Goal: Task Accomplishment & Management: Manage account settings

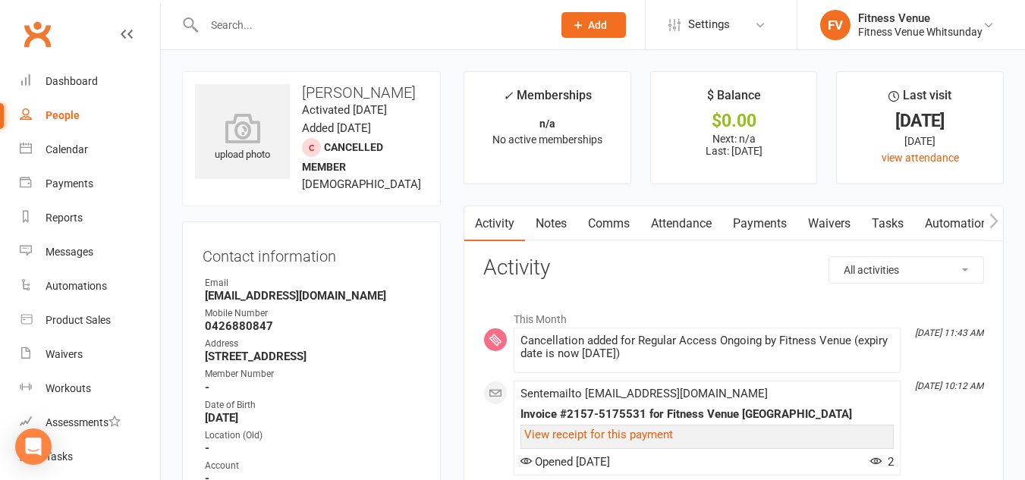
scroll to position [76, 0]
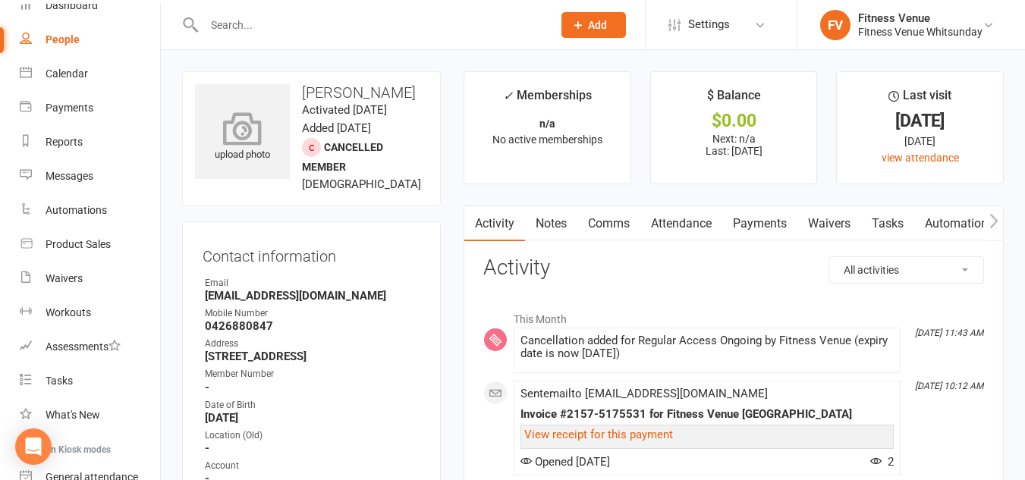
click at [289, 154] on div "upload photo" at bounding box center [242, 138] width 95 height 50
click at [102, 240] on div "Product Sales" at bounding box center [78, 244] width 65 height 12
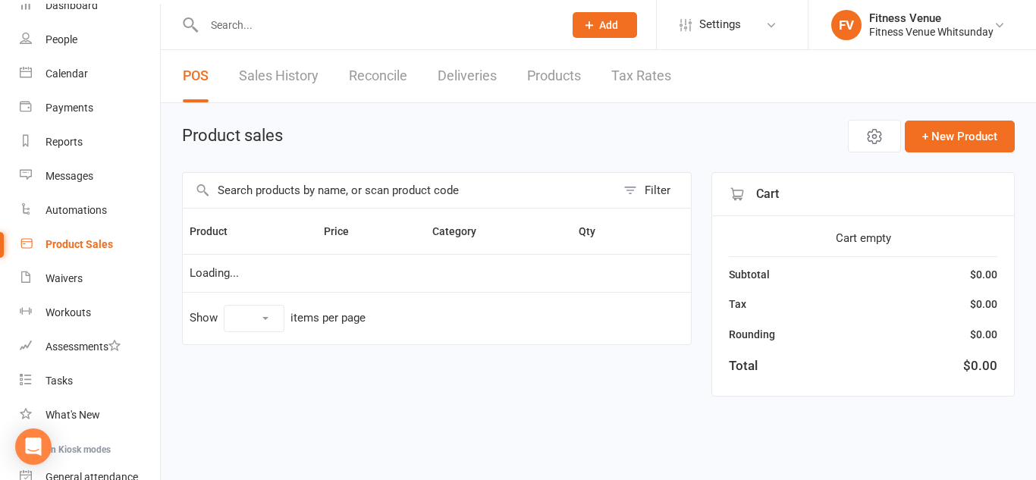
select select "10"
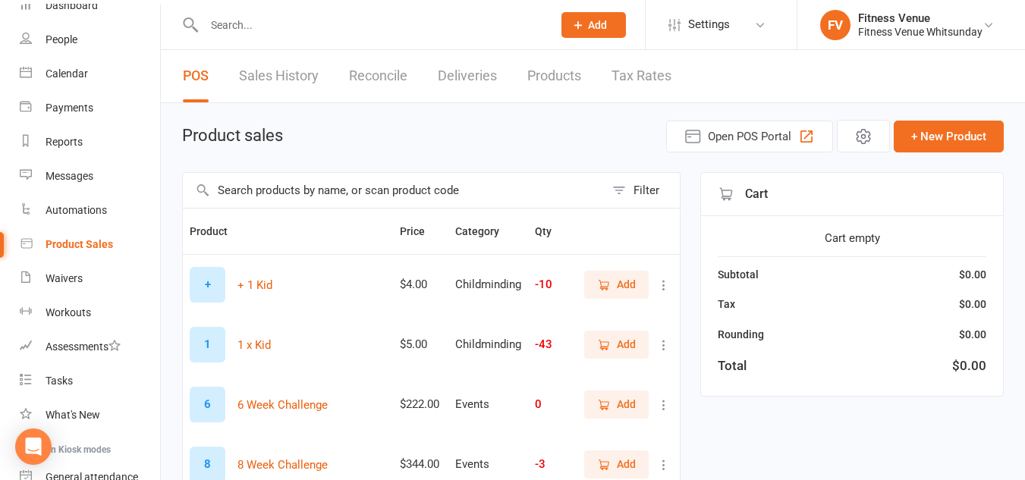
click at [331, 191] on input "text" at bounding box center [394, 190] width 422 height 35
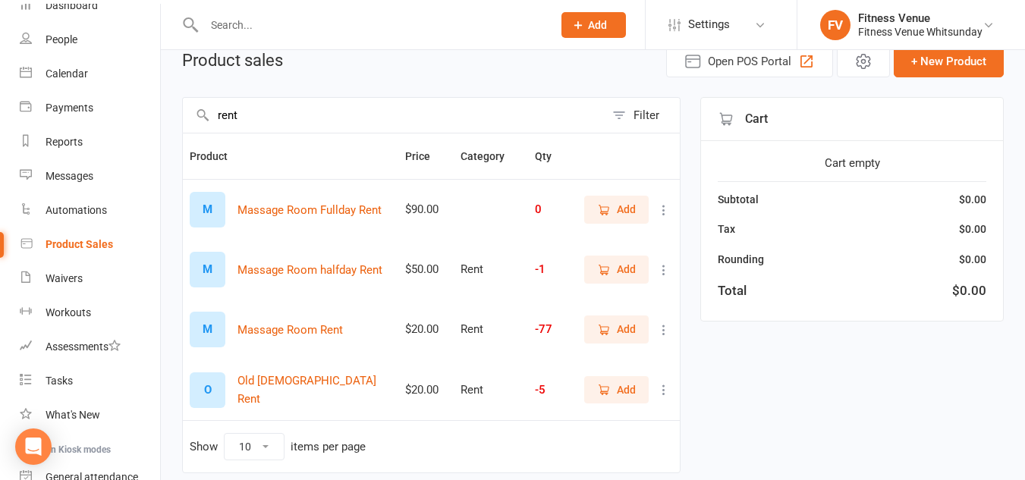
scroll to position [76, 0]
type input "rent"
click at [603, 324] on icon "button" at bounding box center [604, 329] width 14 height 14
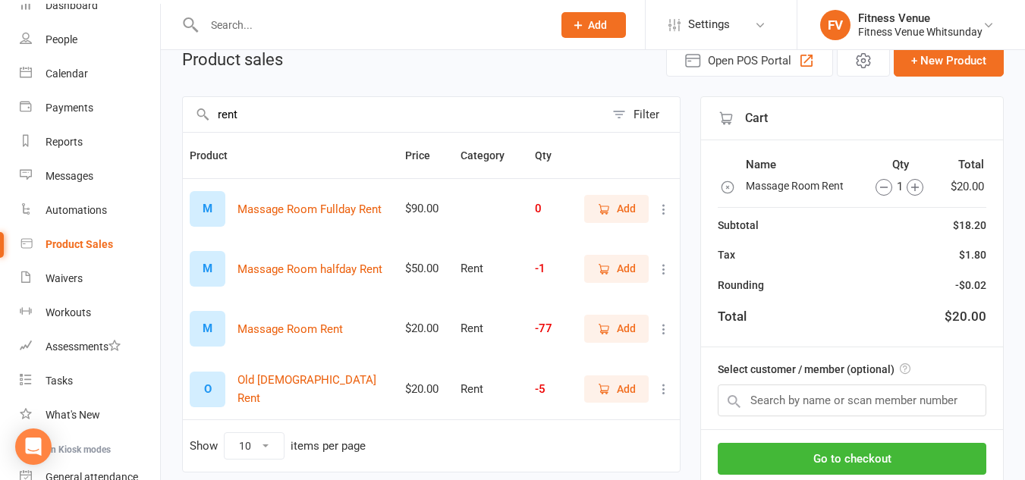
click at [912, 188] on icon "button" at bounding box center [914, 187] width 17 height 17
click at [824, 395] on input "text" at bounding box center [851, 400] width 268 height 32
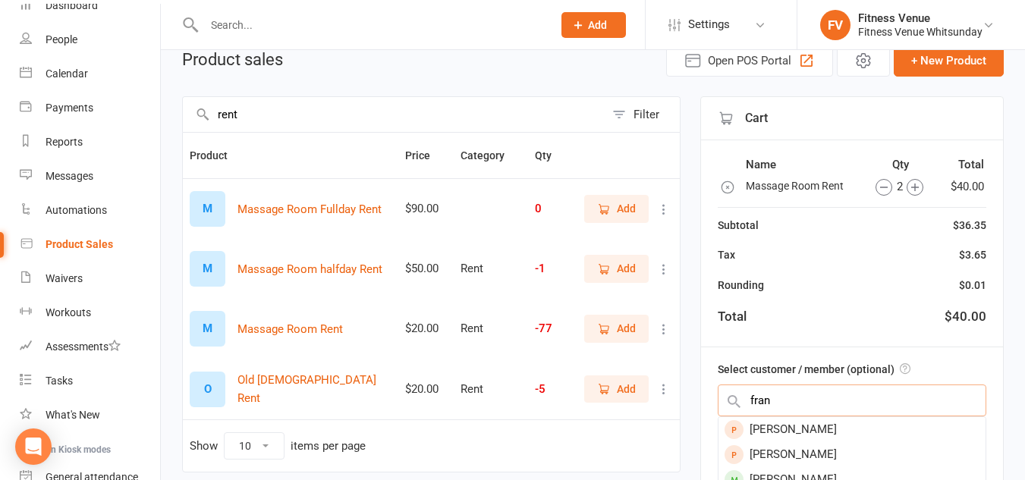
type input "fran"
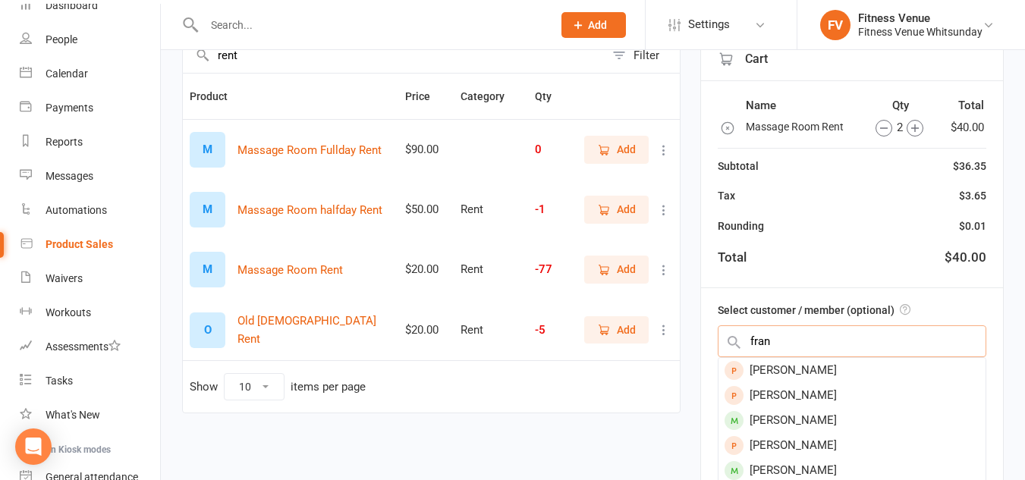
scroll to position [152, 0]
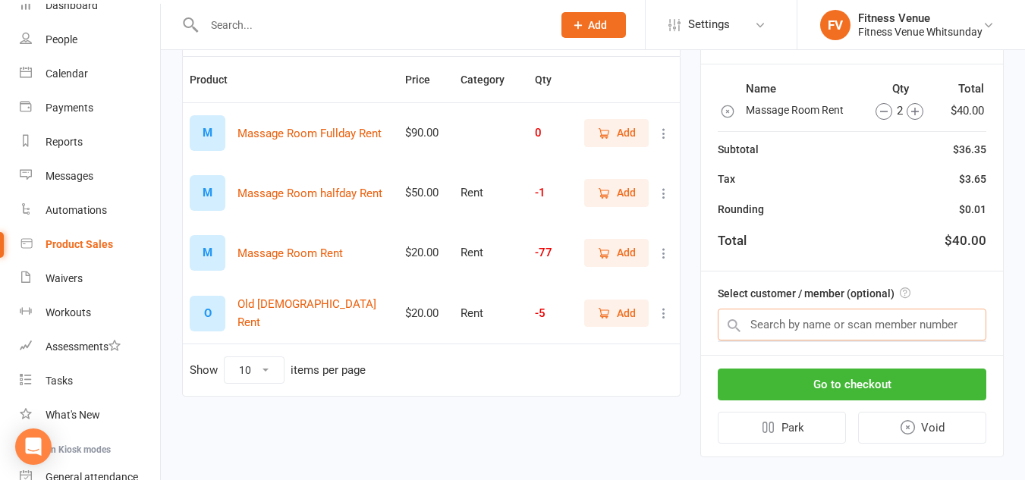
click at [789, 325] on input "text" at bounding box center [851, 325] width 268 height 32
type input "i"
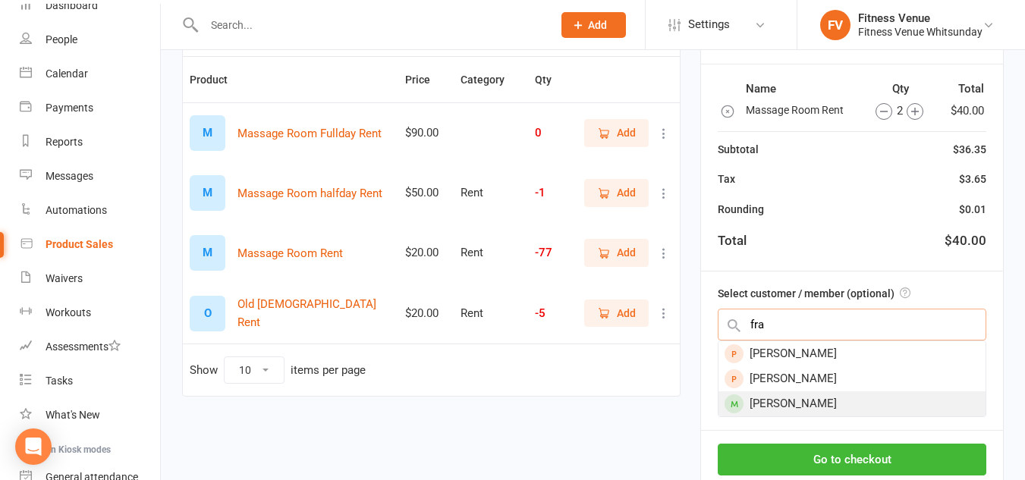
type input "fra"
click at [785, 396] on div "Frani Wilde" at bounding box center [851, 403] width 267 height 25
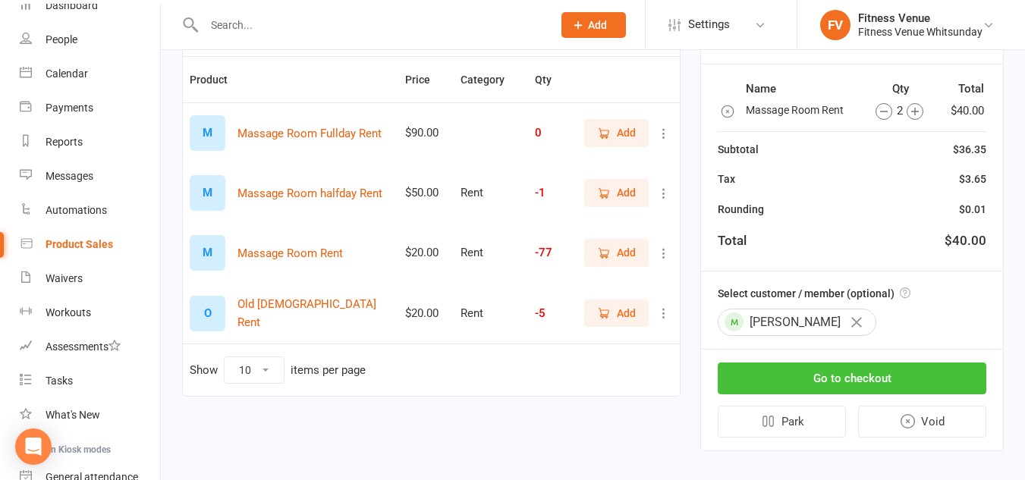
click at [845, 387] on button "Go to checkout" at bounding box center [851, 378] width 268 height 32
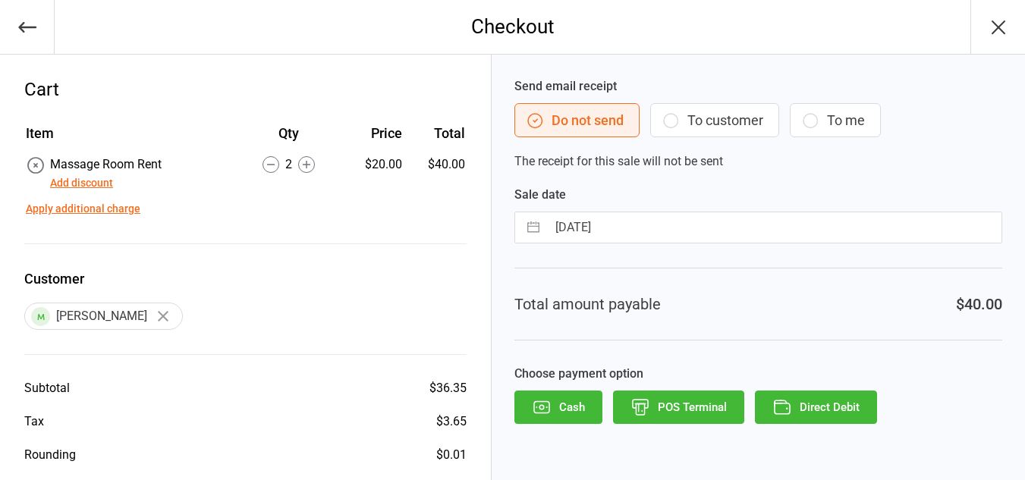
click at [707, 118] on button "To customer" at bounding box center [714, 120] width 129 height 34
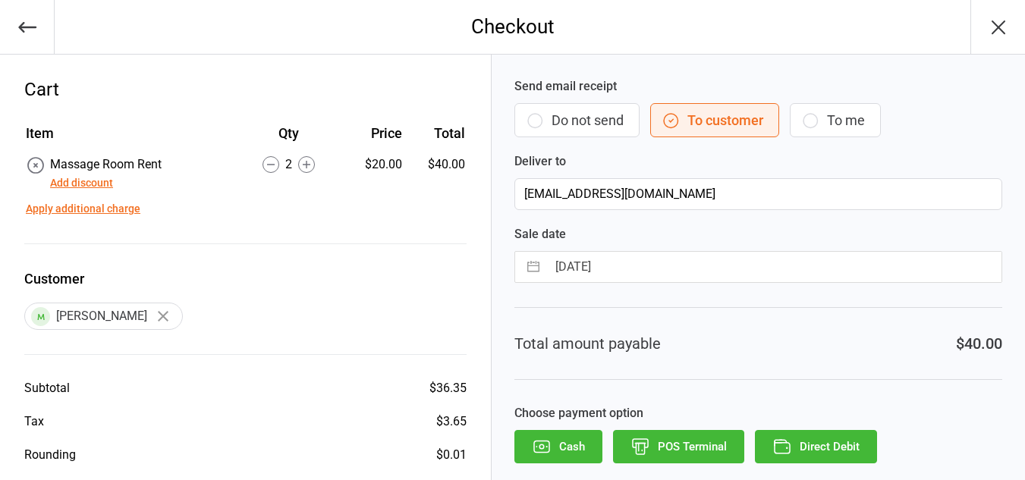
click at [678, 449] on button "POS Terminal" at bounding box center [678, 446] width 131 height 33
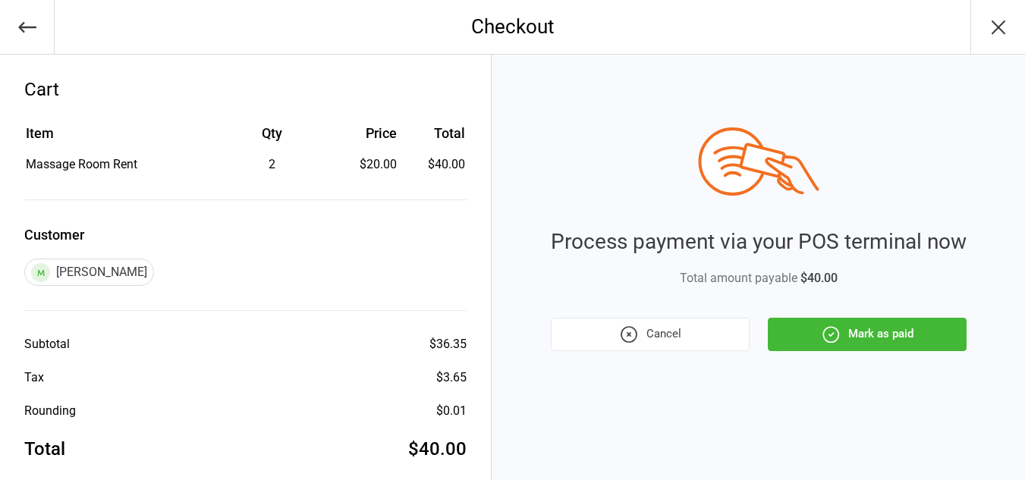
click at [842, 329] on button "Mark as paid" at bounding box center [866, 334] width 199 height 33
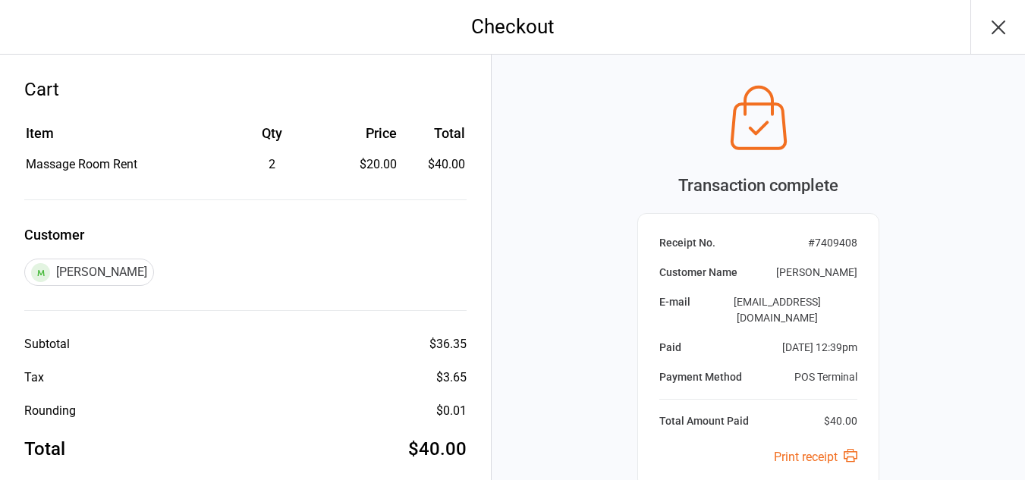
click at [998, 26] on icon "button" at bounding box center [998, 27] width 12 height 12
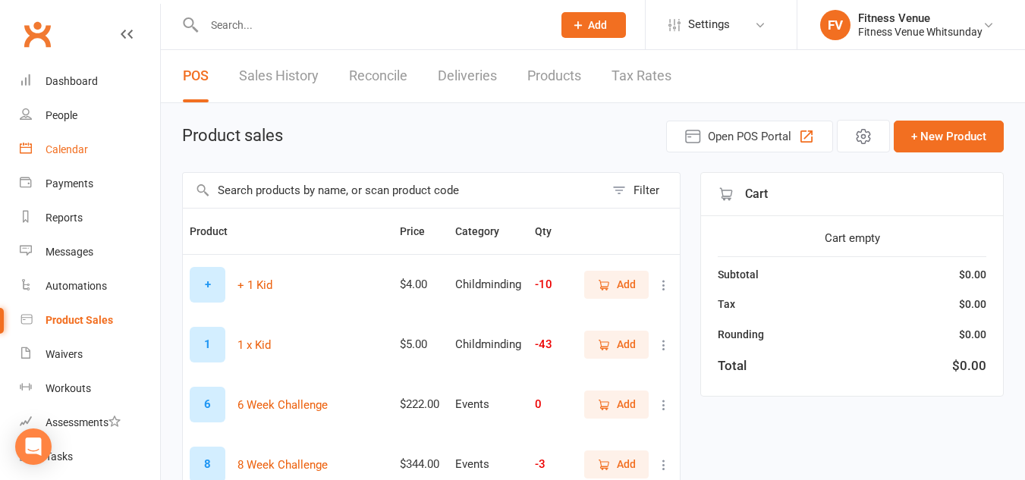
click at [69, 145] on div "Calendar" at bounding box center [67, 149] width 42 height 12
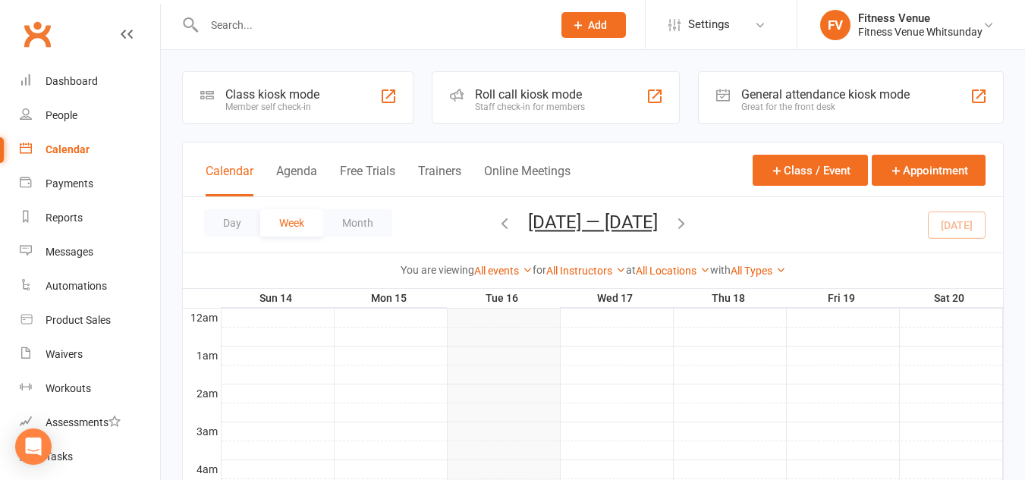
click at [264, 98] on div "Class kiosk mode" at bounding box center [272, 94] width 94 height 14
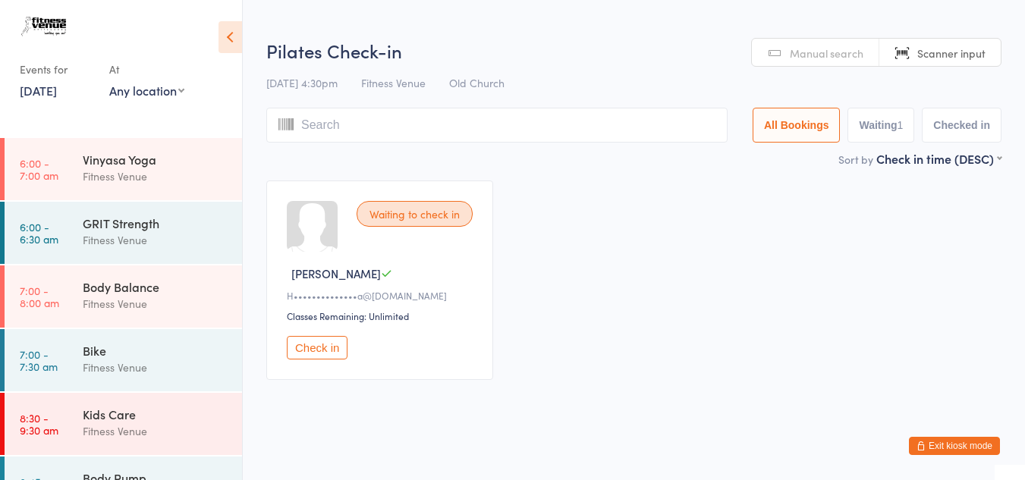
click at [810, 56] on span "Manual search" at bounding box center [826, 53] width 74 height 15
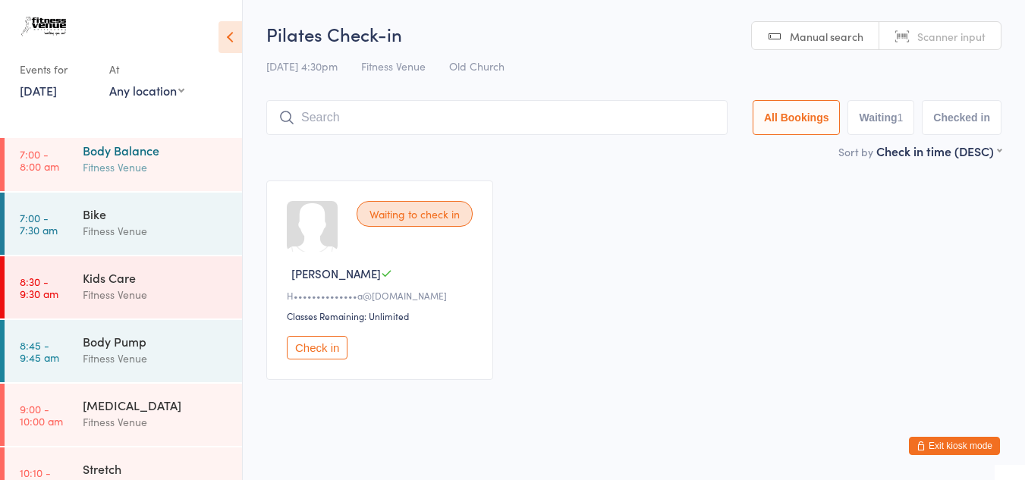
scroll to position [228, 0]
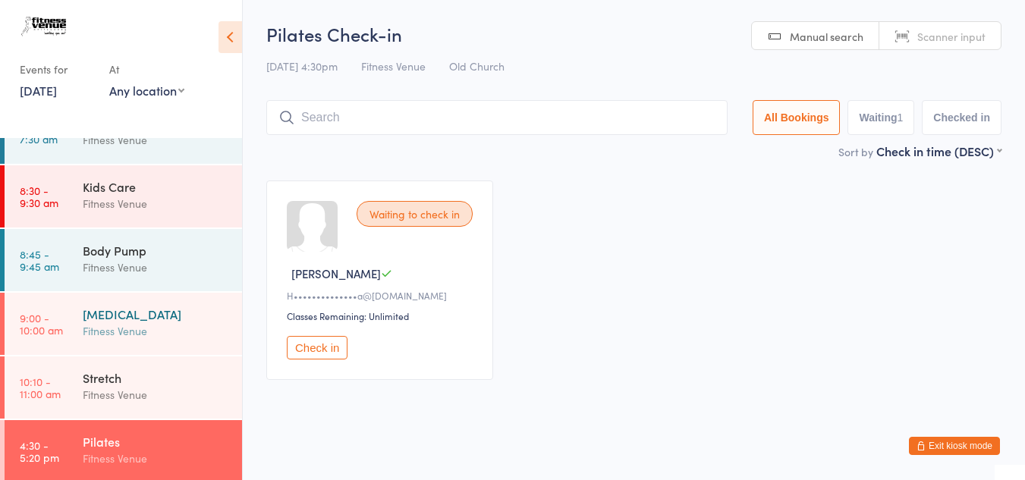
click at [110, 330] on div "Fitness Venue" at bounding box center [156, 330] width 146 height 17
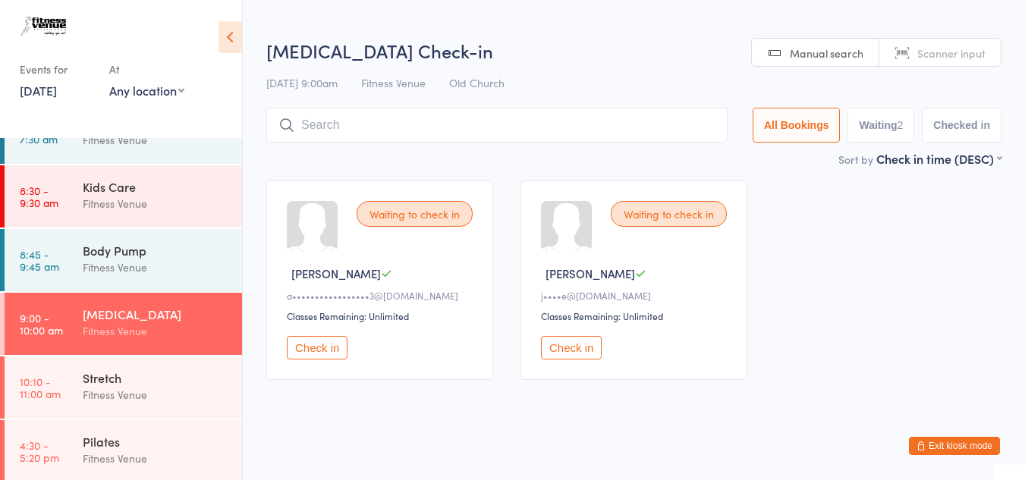
click at [317, 351] on button "Check in" at bounding box center [317, 348] width 61 height 24
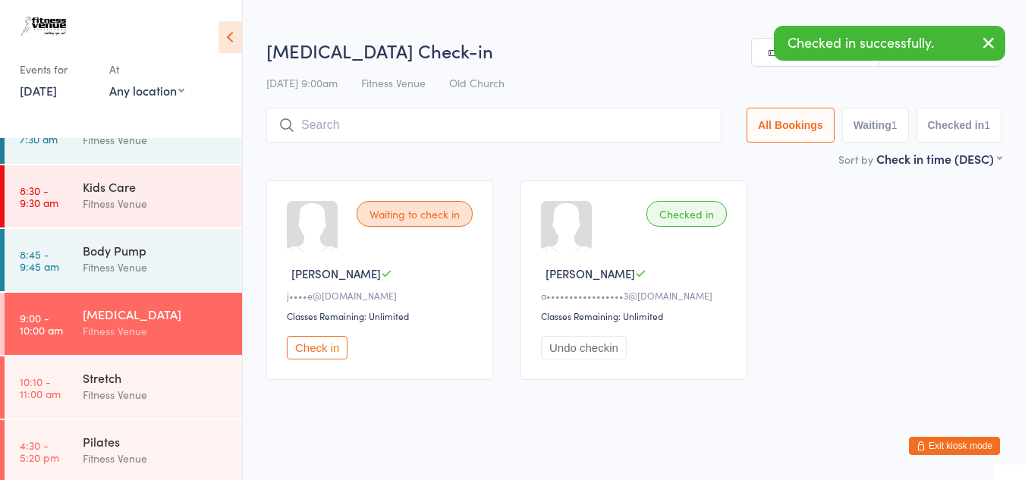
click at [323, 345] on button "Check in" at bounding box center [317, 348] width 61 height 24
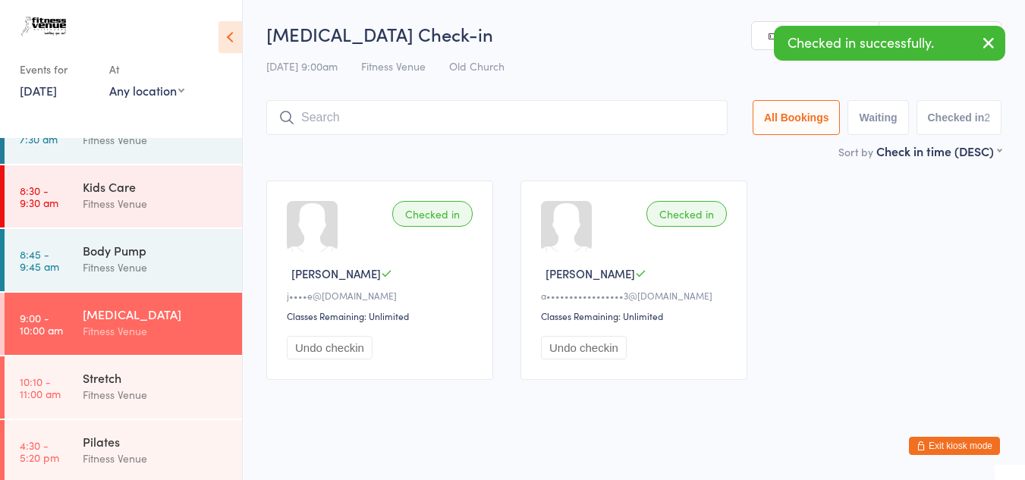
click at [347, 120] on input "search" at bounding box center [496, 117] width 461 height 35
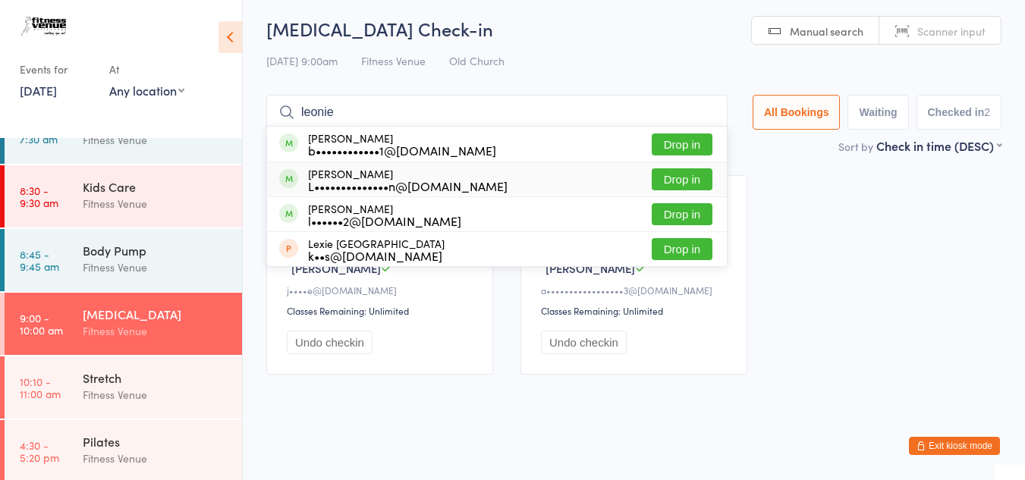
type input "leonie"
click at [670, 182] on button "Drop in" at bounding box center [681, 179] width 61 height 22
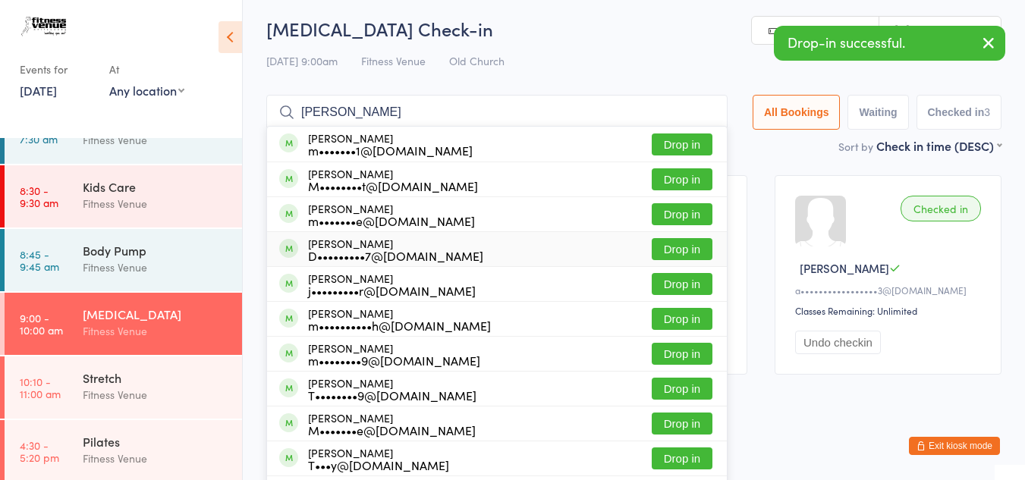
type input "mel"
click at [393, 234] on div "Melinda Ryan D•••••••••7@gmail.com Drop in" at bounding box center [497, 249] width 460 height 34
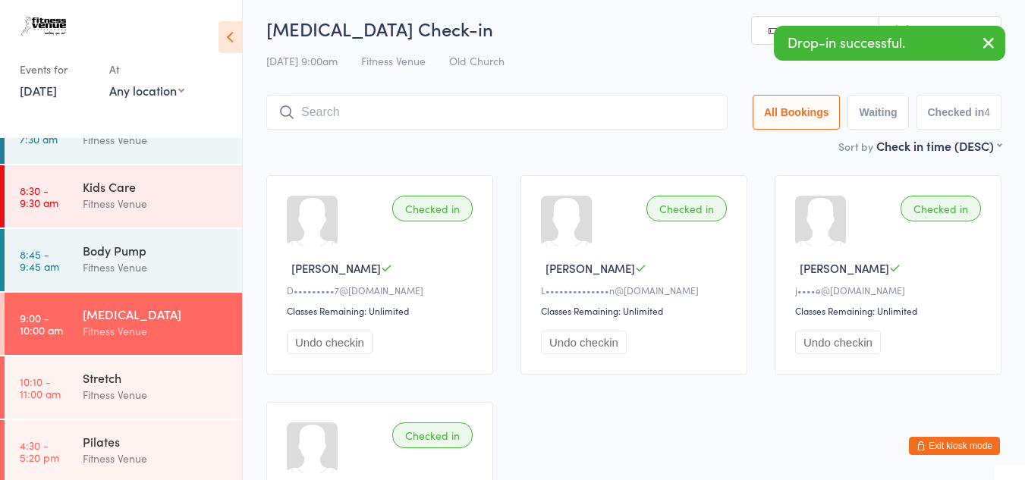
click at [354, 117] on input "search" at bounding box center [496, 112] width 461 height 35
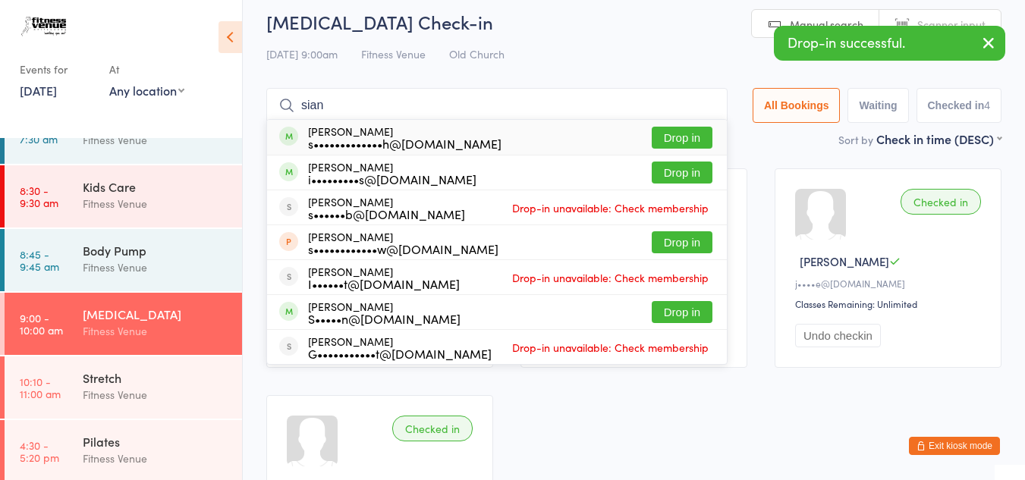
type input "sian"
click at [682, 131] on button "Drop in" at bounding box center [681, 138] width 61 height 22
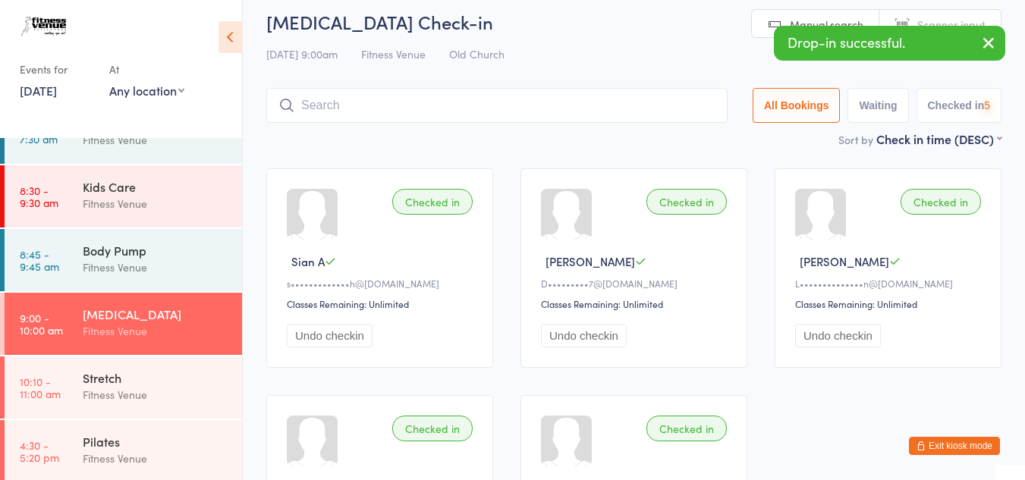
click at [435, 102] on input "search" at bounding box center [496, 105] width 461 height 35
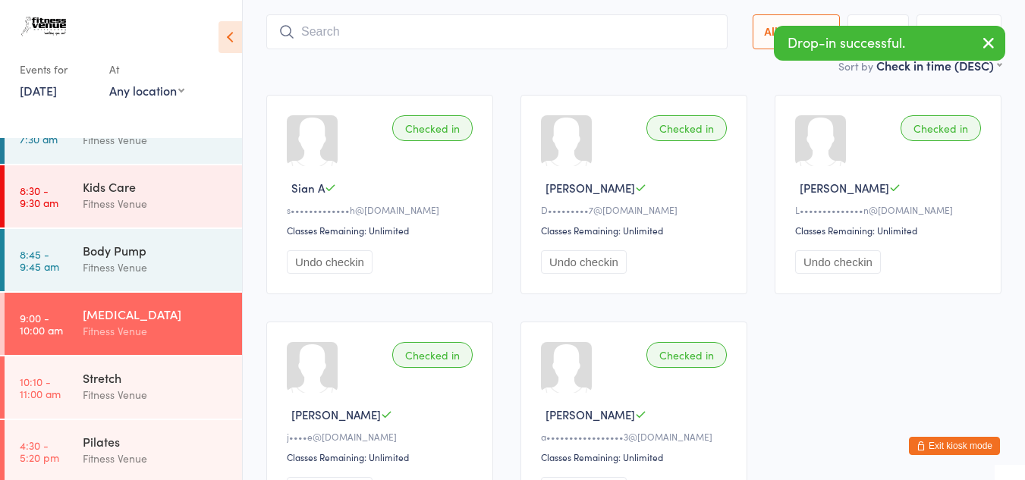
scroll to position [100, 0]
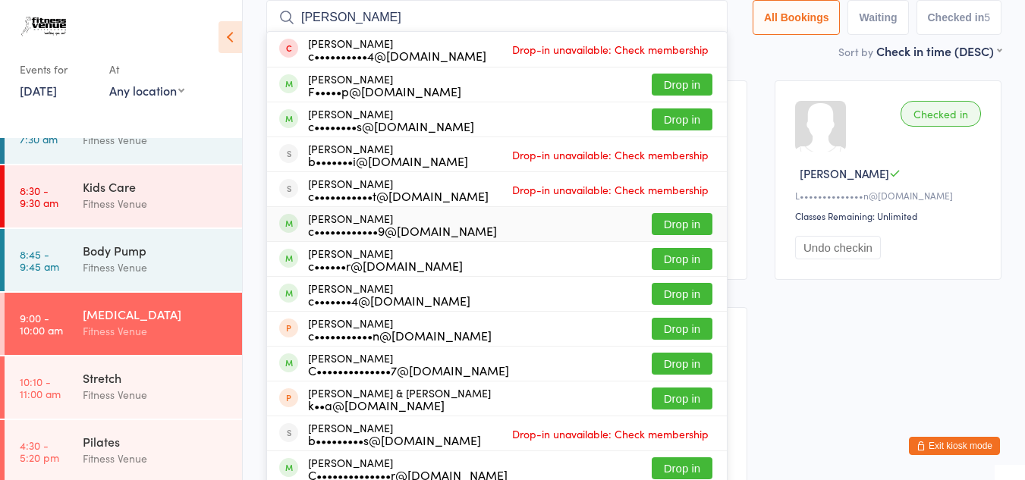
type input "chris"
click at [656, 230] on button "Drop in" at bounding box center [681, 224] width 61 height 22
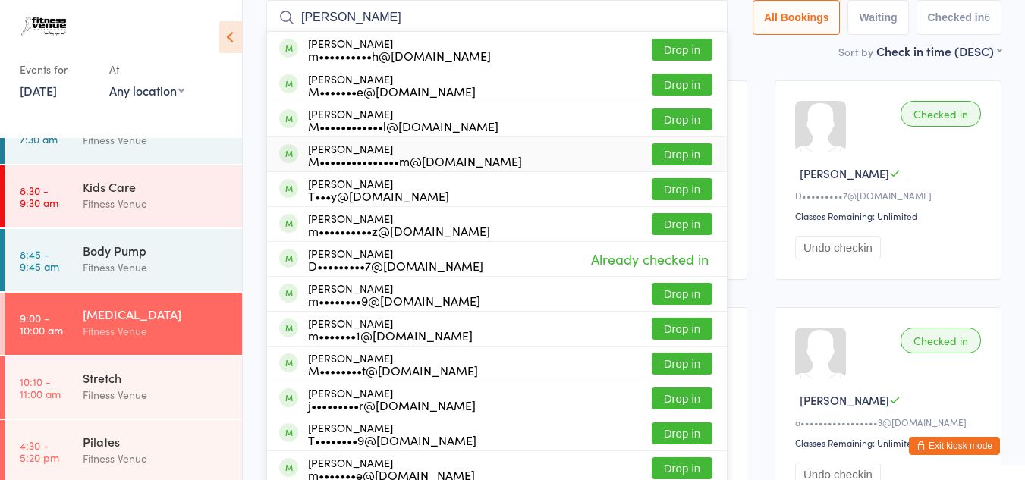
type input "meliss"
click at [676, 158] on button "Drop in" at bounding box center [681, 154] width 61 height 22
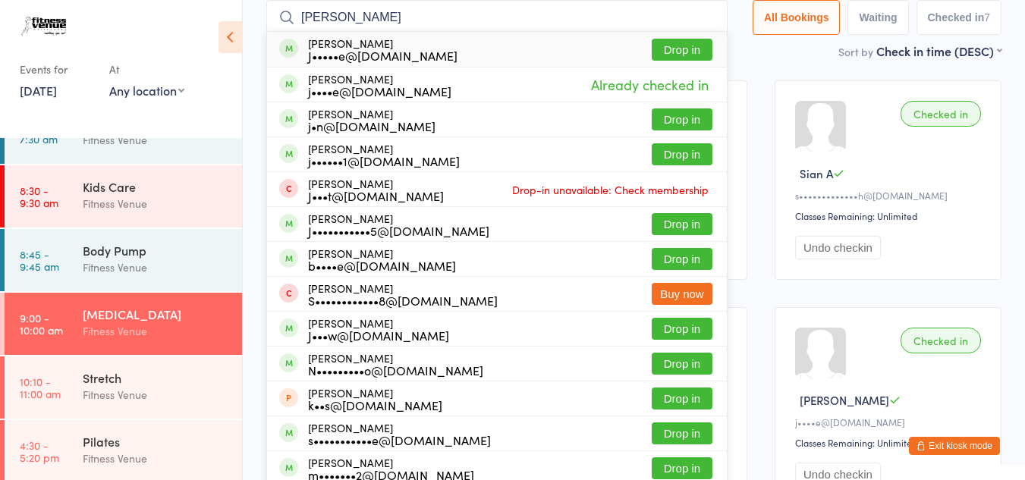
drag, startPoint x: 367, startPoint y: 22, endPoint x: 253, endPoint y: 22, distance: 113.8
click at [253, 20] on ui-view "Yoga Therapy Check-in 16 Sep 9:00am Fitness Venue Old Church Manual search Scan…" at bounding box center [634, 334] width 782 height 826
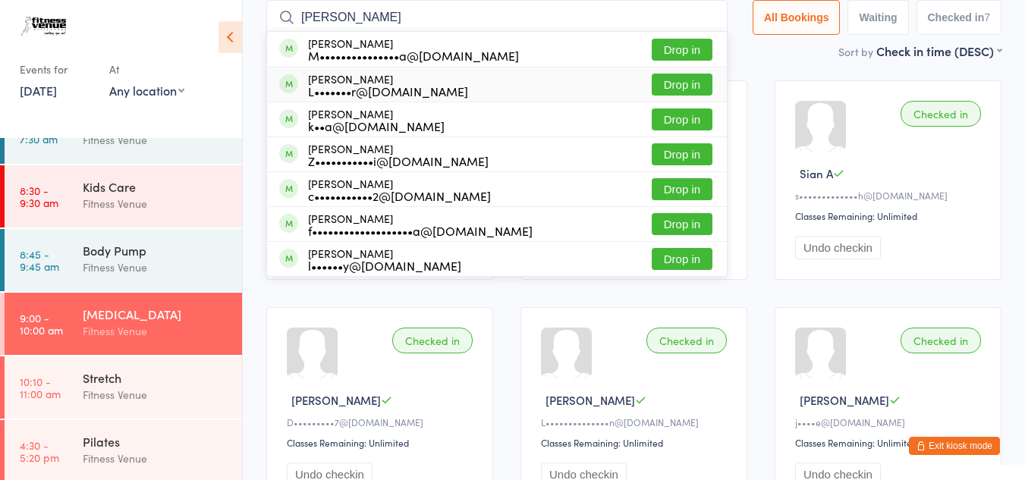
type input "luna"
click at [651, 80] on button "Drop in" at bounding box center [681, 85] width 61 height 22
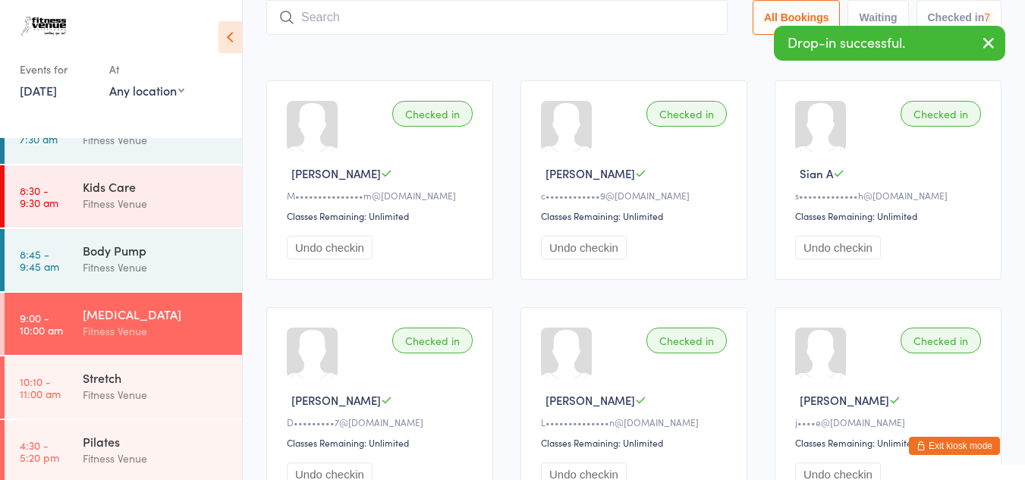
drag, startPoint x: 369, startPoint y: 27, endPoint x: 362, endPoint y: 20, distance: 8.6
click at [362, 20] on input "search" at bounding box center [496, 17] width 461 height 35
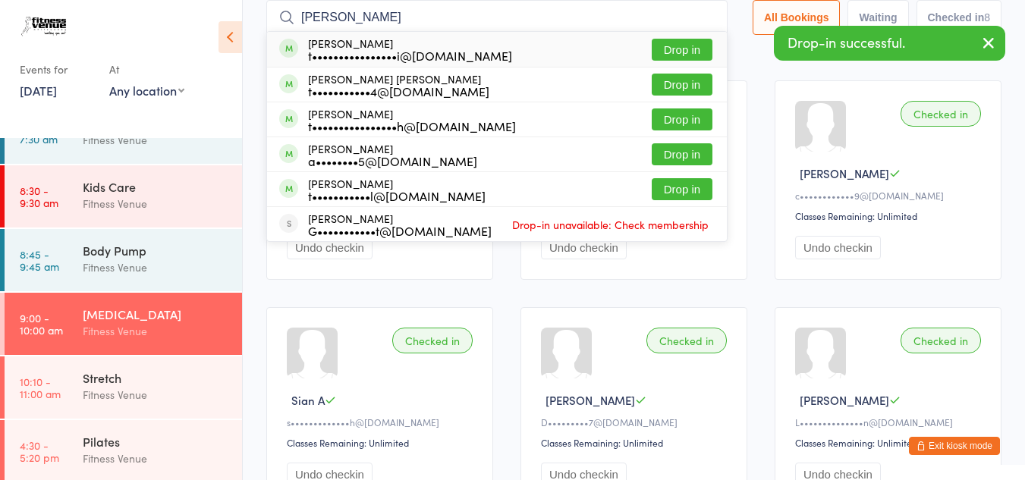
type input "tatia"
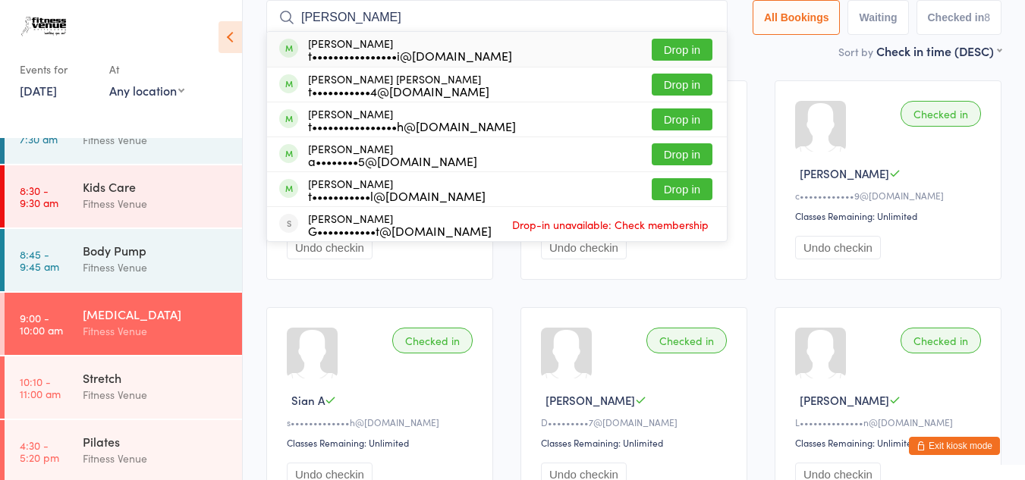
click at [665, 48] on button "Drop in" at bounding box center [681, 50] width 61 height 22
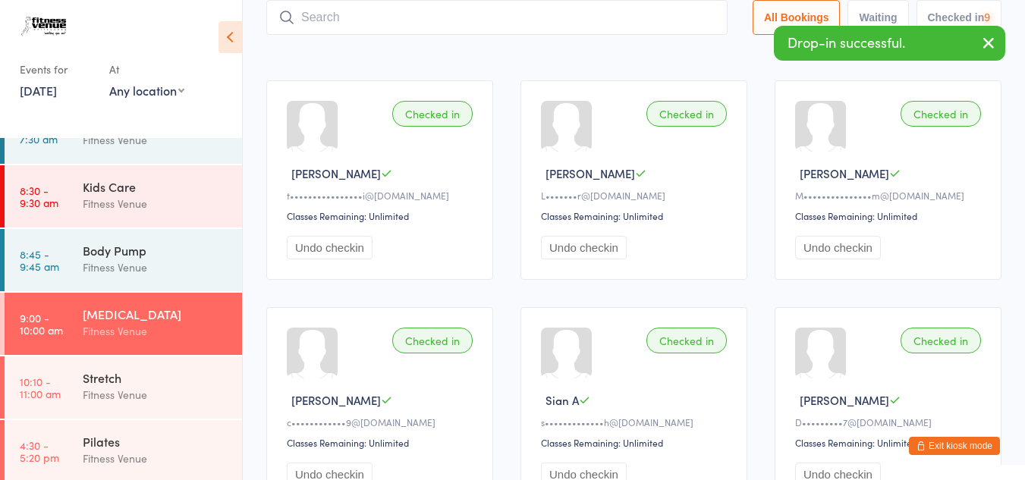
click at [434, 23] on input "search" at bounding box center [496, 17] width 461 height 35
type input "22484"
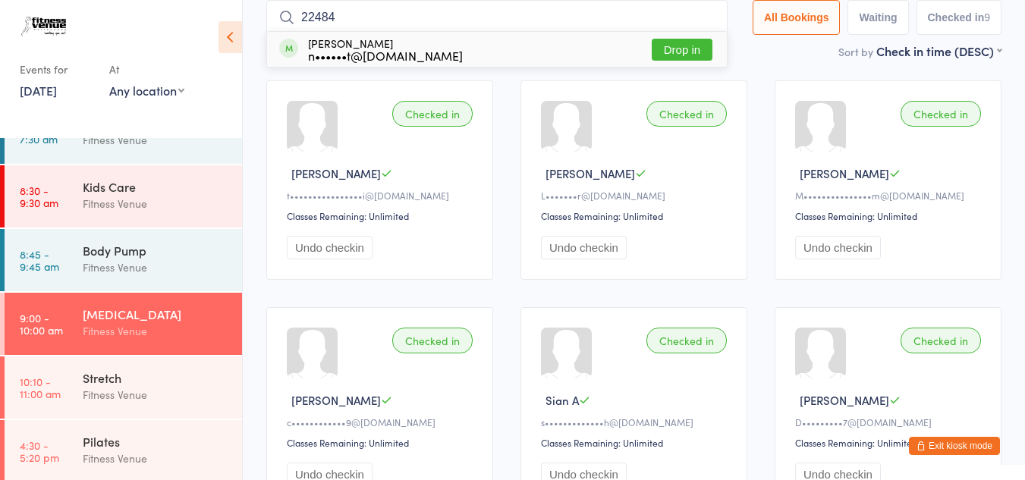
drag, startPoint x: 349, startPoint y: 16, endPoint x: 269, endPoint y: 32, distance: 81.2
click at [269, 32] on div "22484 Robert Slater n••••••t@hotmail.com Drop in" at bounding box center [496, 17] width 461 height 35
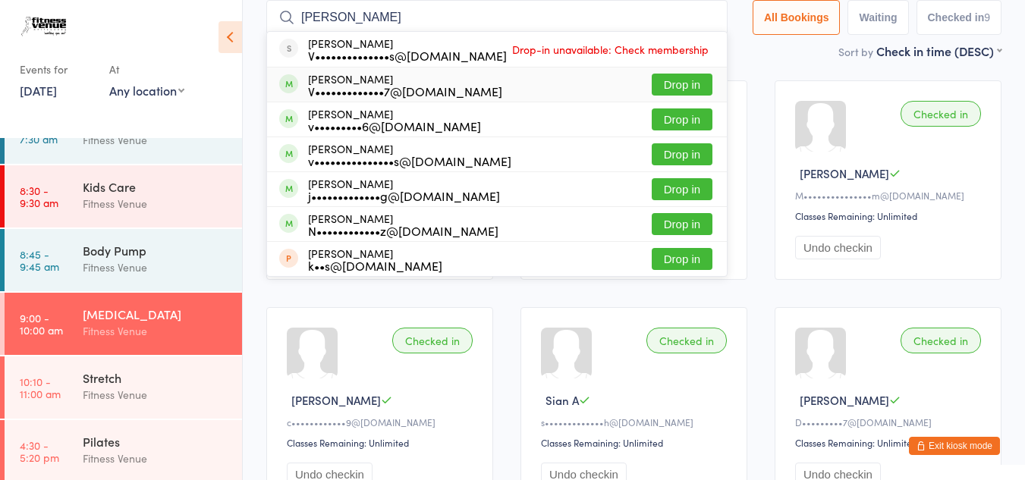
type input "veronica"
click at [686, 78] on button "Drop in" at bounding box center [681, 85] width 61 height 22
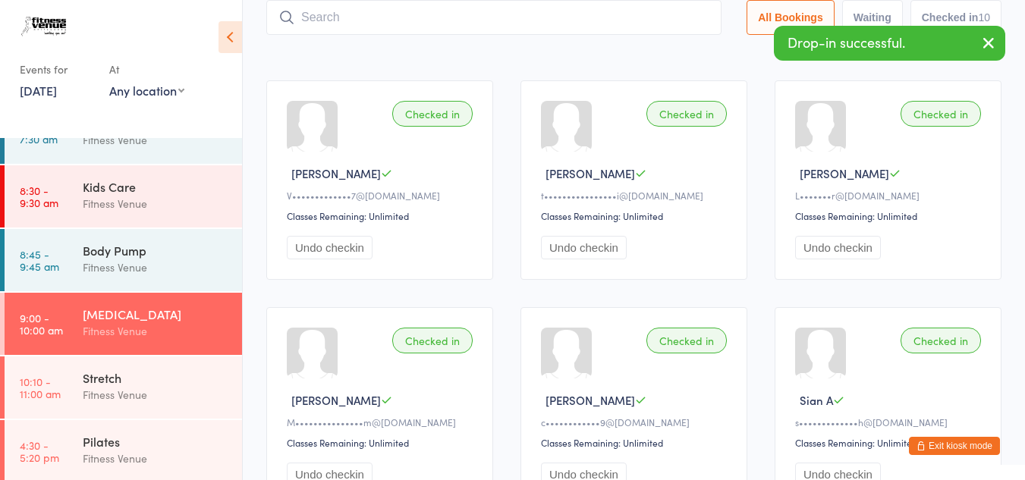
click at [467, 24] on input "search" at bounding box center [493, 17] width 455 height 35
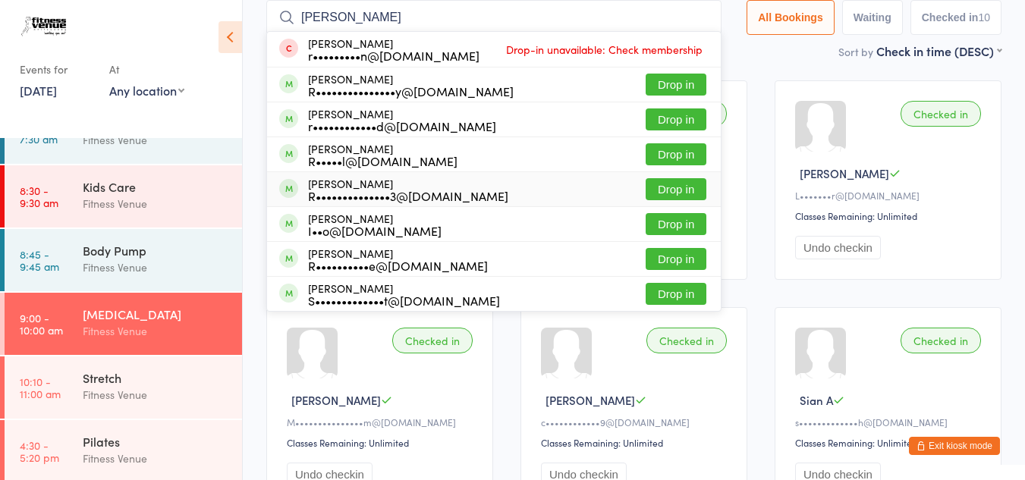
type input "rachel"
click at [659, 187] on button "Drop in" at bounding box center [675, 189] width 61 height 22
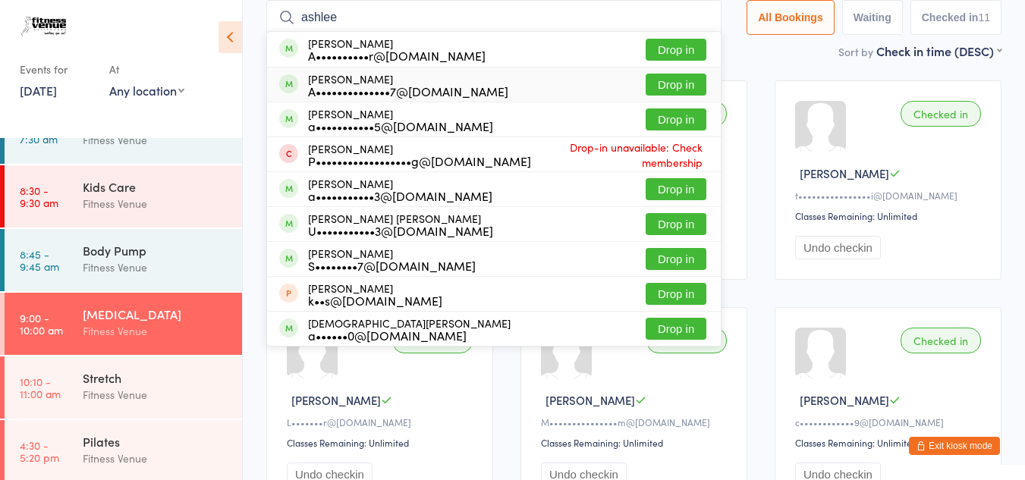
type input "ashlee"
click at [659, 89] on button "Drop in" at bounding box center [675, 85] width 61 height 22
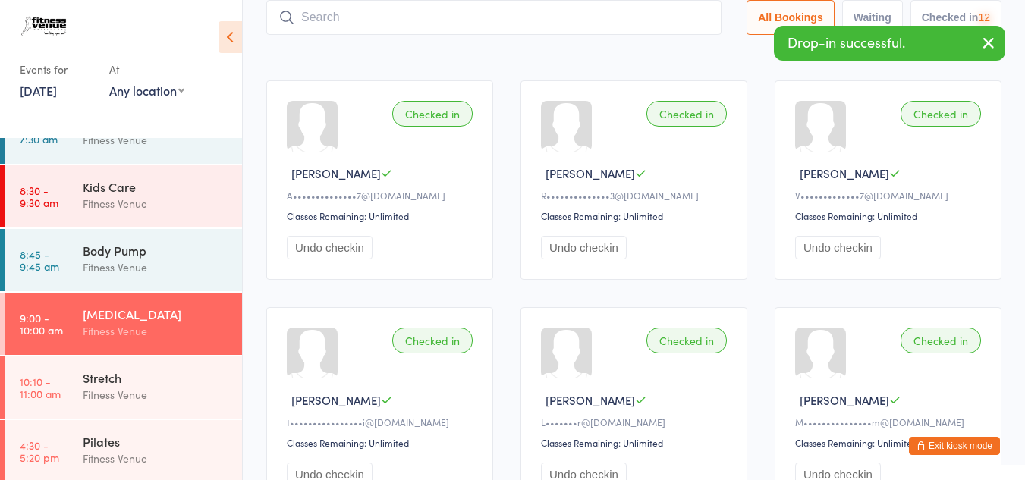
click at [436, 20] on input "search" at bounding box center [493, 17] width 455 height 35
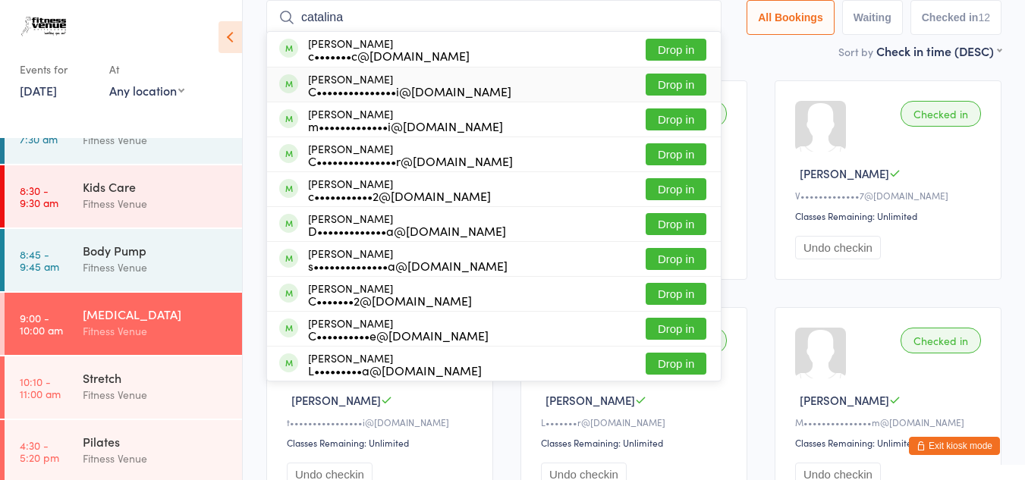
type input "catalina"
click at [661, 87] on button "Drop in" at bounding box center [675, 85] width 61 height 22
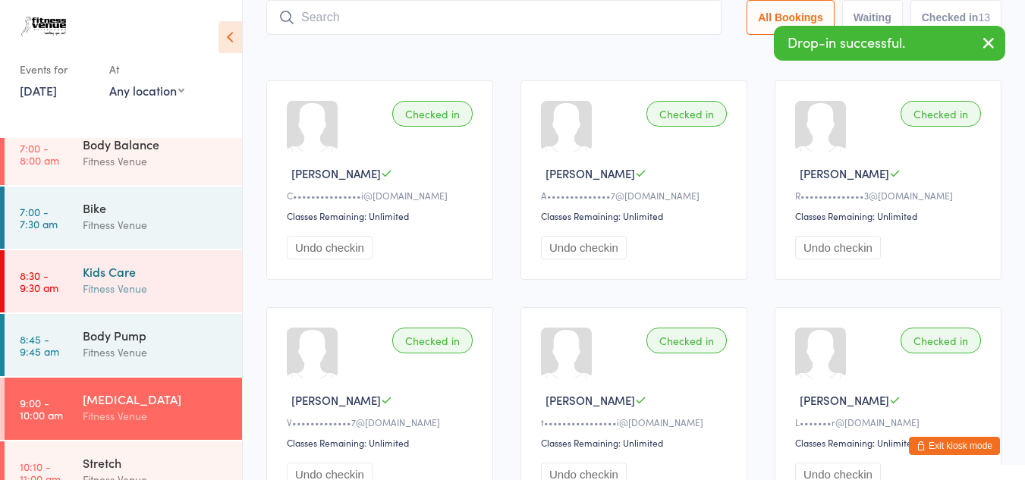
scroll to position [0, 0]
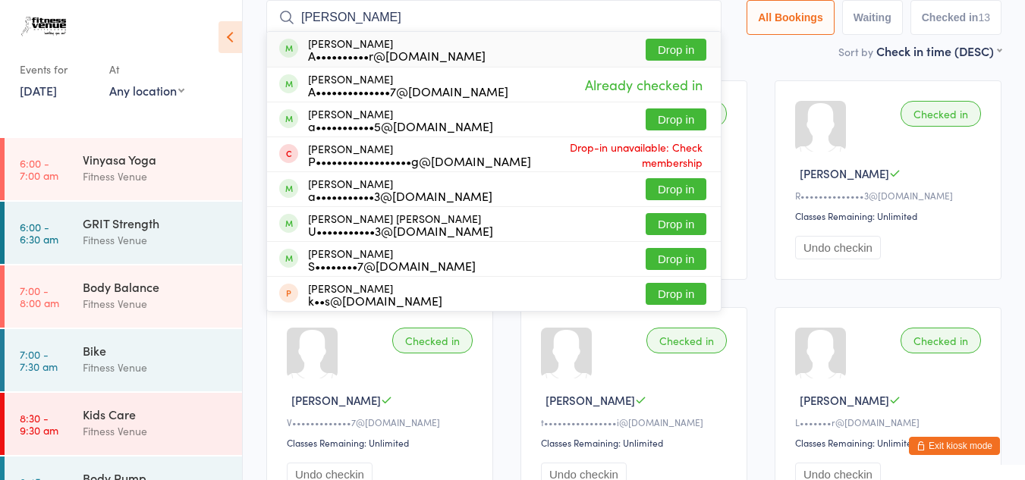
type input "ashlee po"
click at [654, 45] on button "Drop in" at bounding box center [675, 50] width 61 height 22
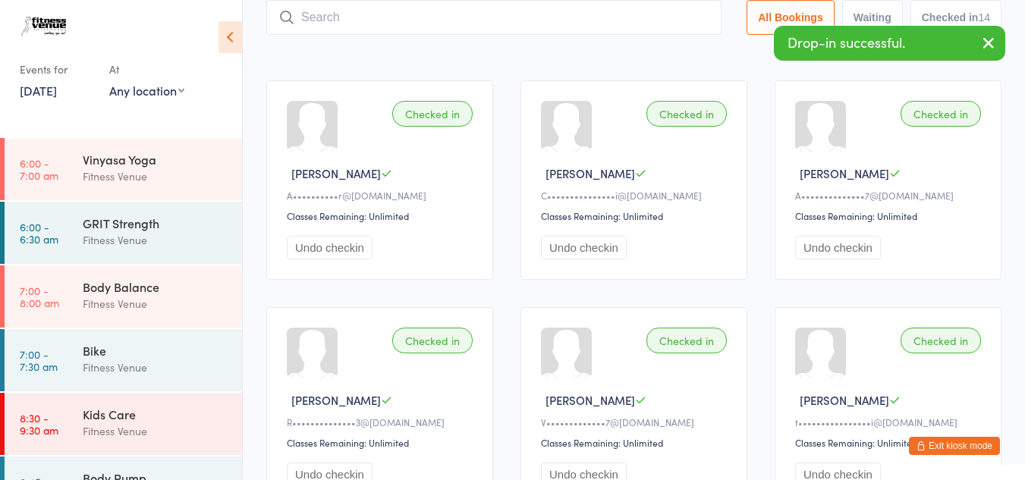
click at [952, 446] on button "Exit kiosk mode" at bounding box center [953, 446] width 91 height 18
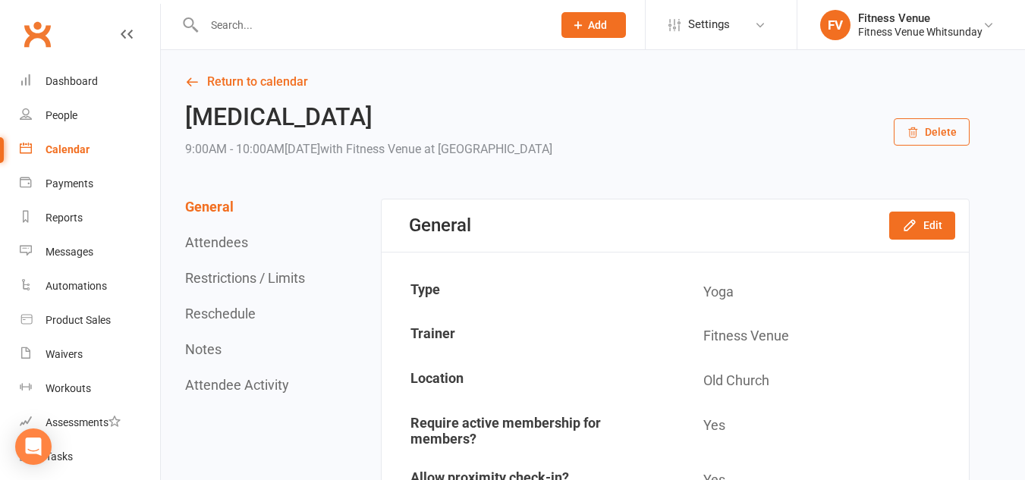
click at [78, 152] on div "Calendar" at bounding box center [68, 149] width 44 height 12
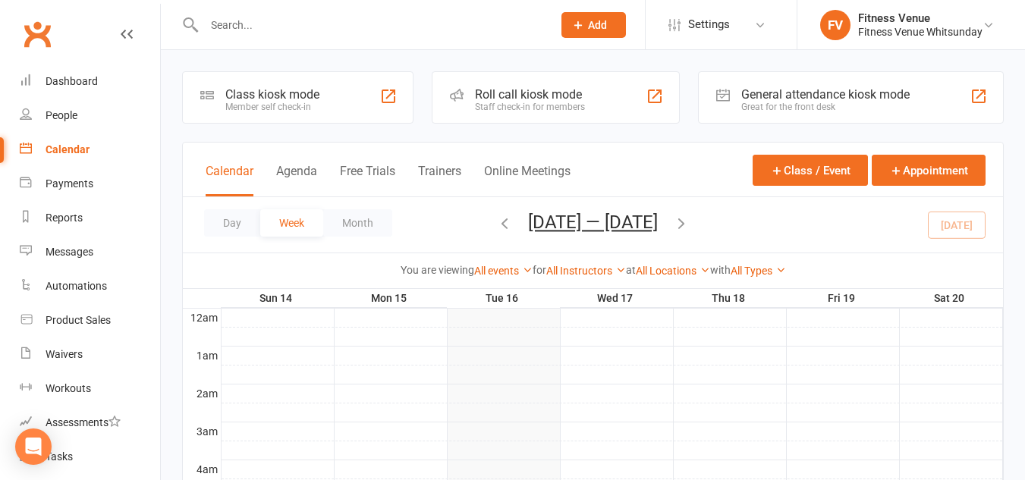
click at [819, 98] on div "General attendance kiosk mode" at bounding box center [825, 94] width 168 height 14
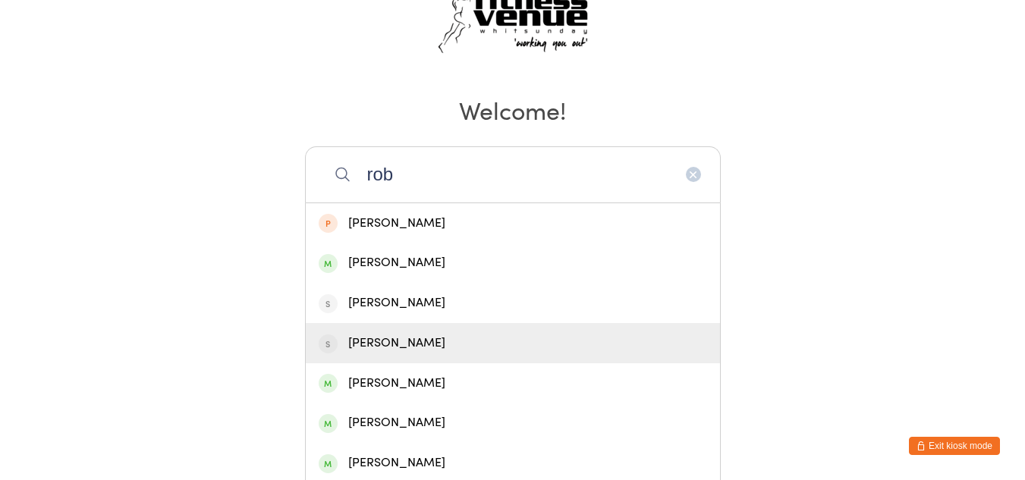
scroll to position [152, 0]
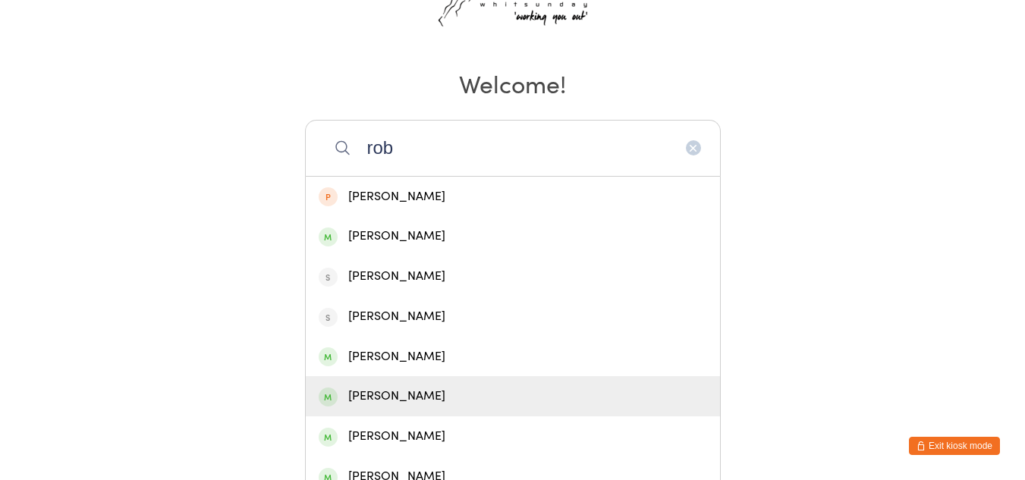
type input "rob"
click at [413, 389] on div "[PERSON_NAME]" at bounding box center [513, 396] width 388 height 20
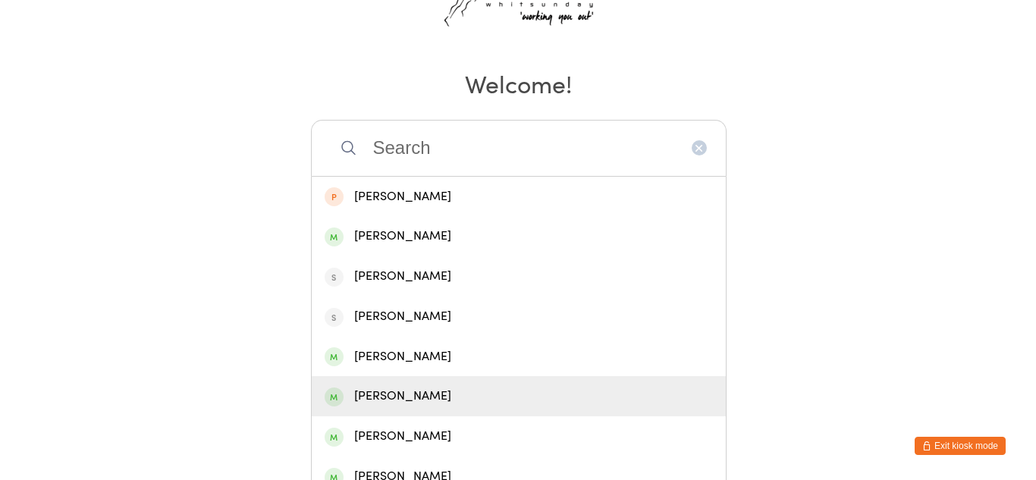
scroll to position [0, 0]
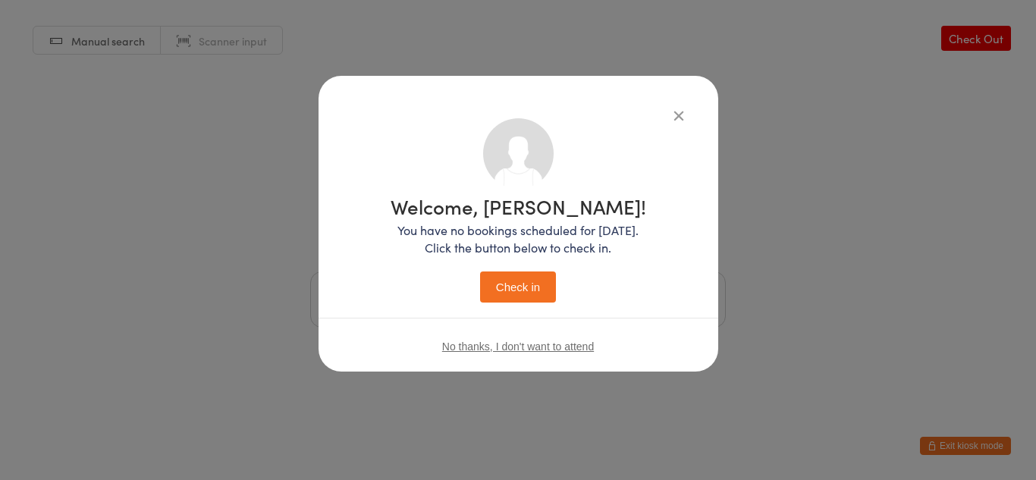
click at [480, 271] on button "Check in" at bounding box center [518, 286] width 76 height 31
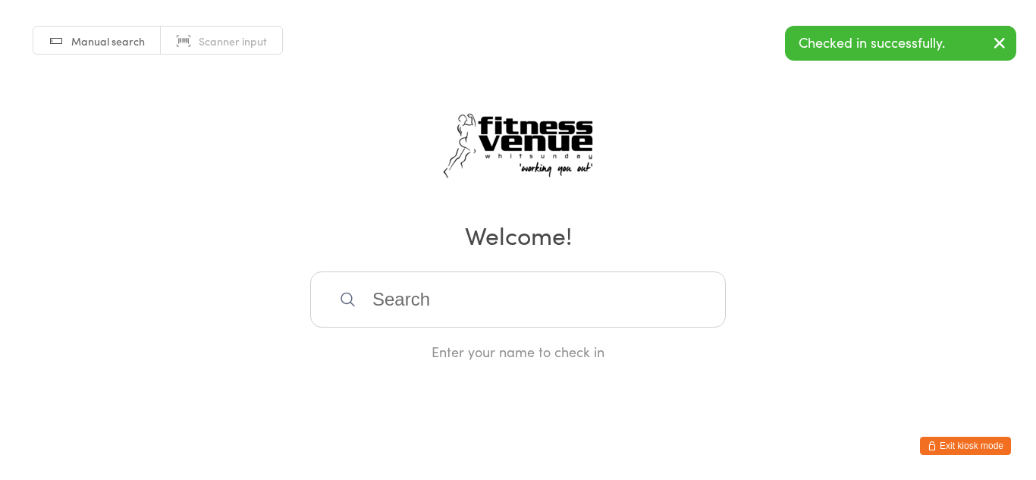
click at [253, 33] on span "Scanner input" at bounding box center [233, 40] width 68 height 15
click at [958, 447] on button "Exit kiosk mode" at bounding box center [965, 446] width 91 height 18
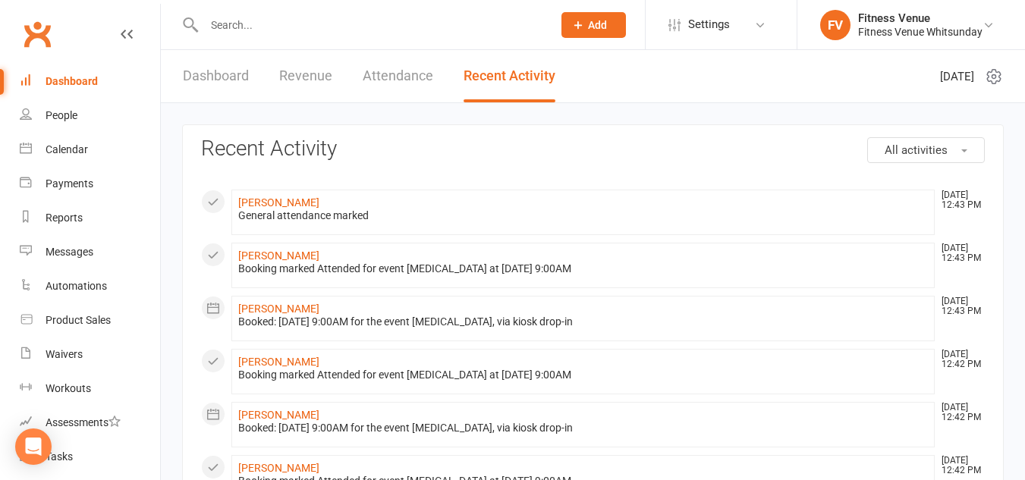
click at [221, 28] on input "text" at bounding box center [370, 24] width 342 height 21
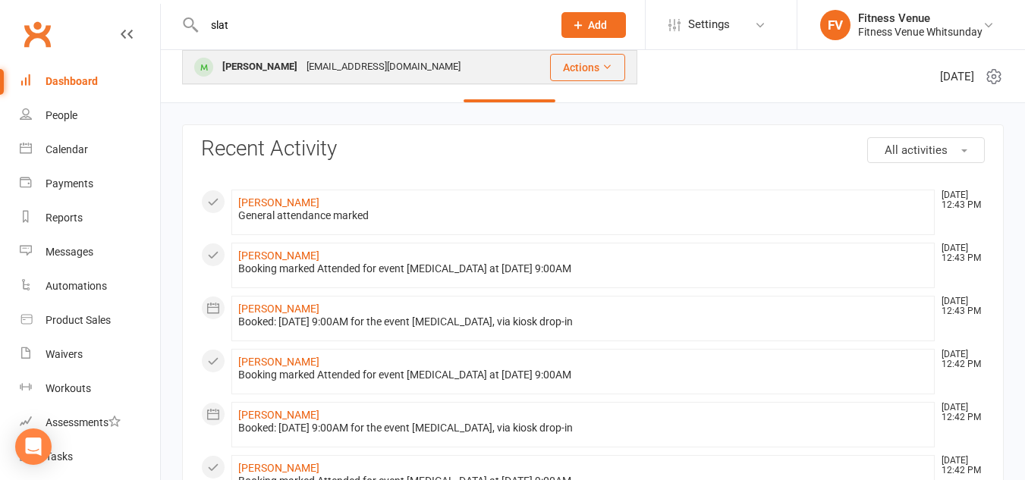
type input "slat"
click at [245, 64] on div "[PERSON_NAME]" at bounding box center [260, 67] width 84 height 22
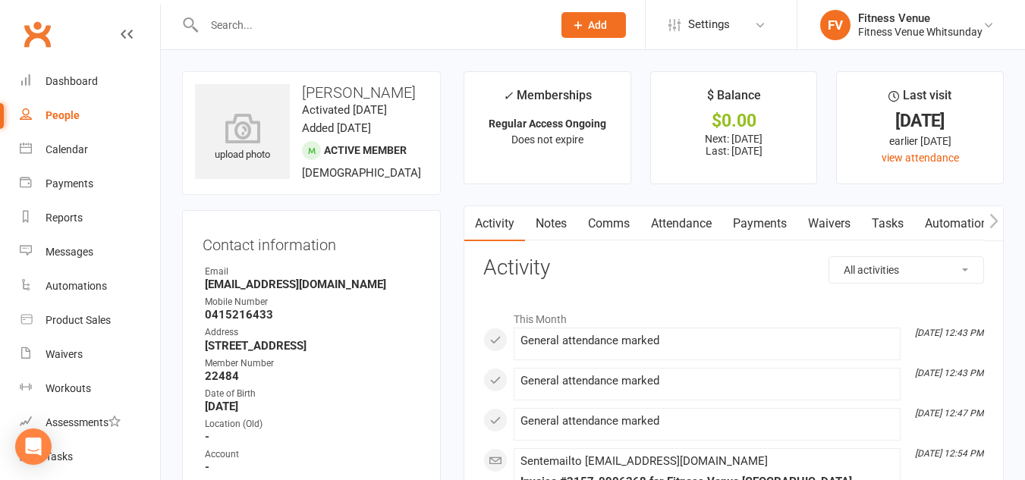
click at [783, 223] on link "Payments" at bounding box center [759, 223] width 75 height 35
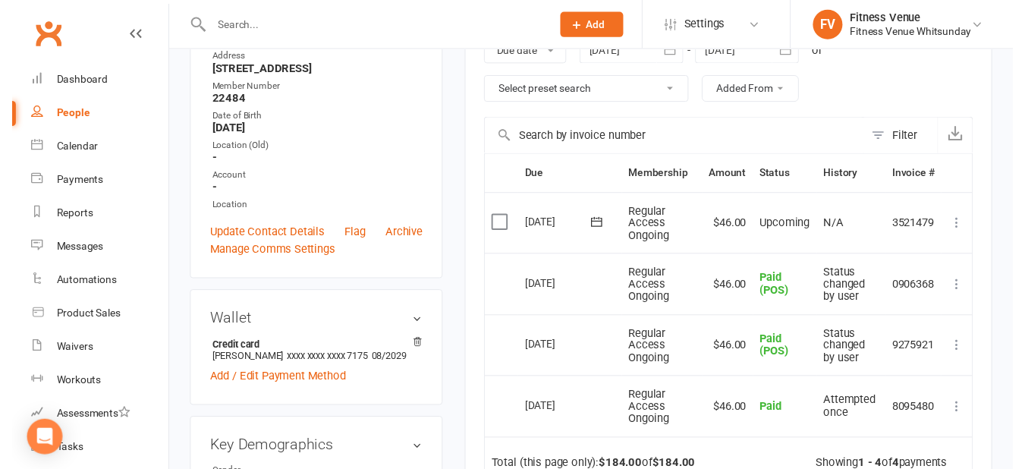
scroll to position [379, 0]
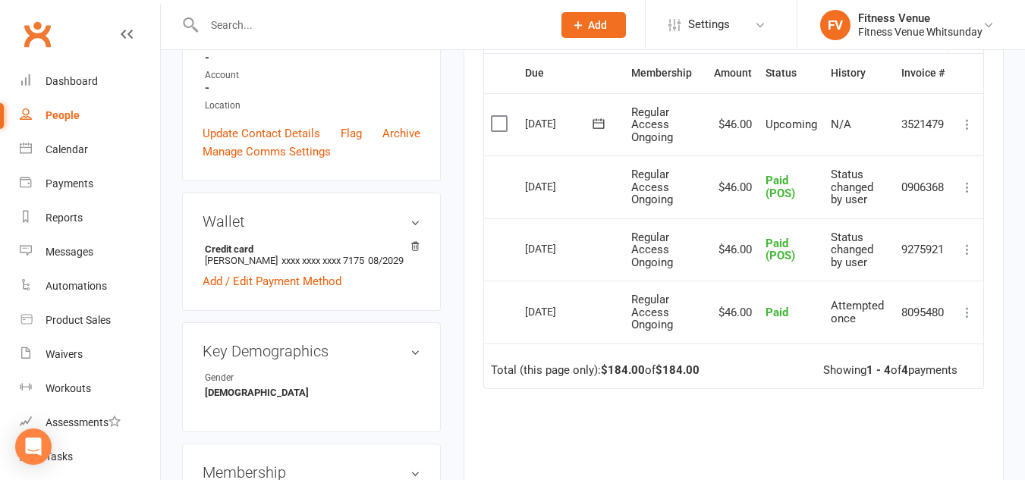
click at [498, 124] on label at bounding box center [501, 123] width 20 height 15
click at [498, 116] on input "checkbox" at bounding box center [496, 116] width 10 height 0
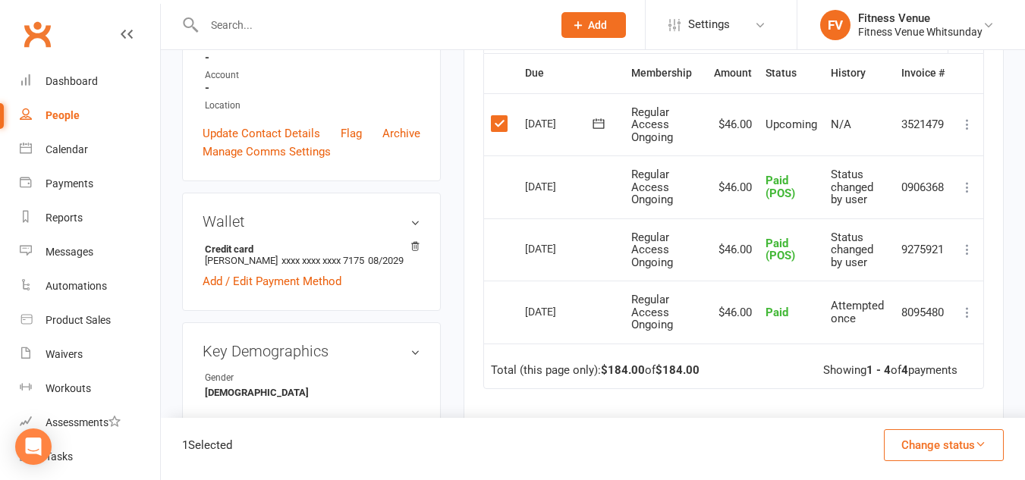
click at [902, 438] on button "Change status" at bounding box center [943, 445] width 120 height 32
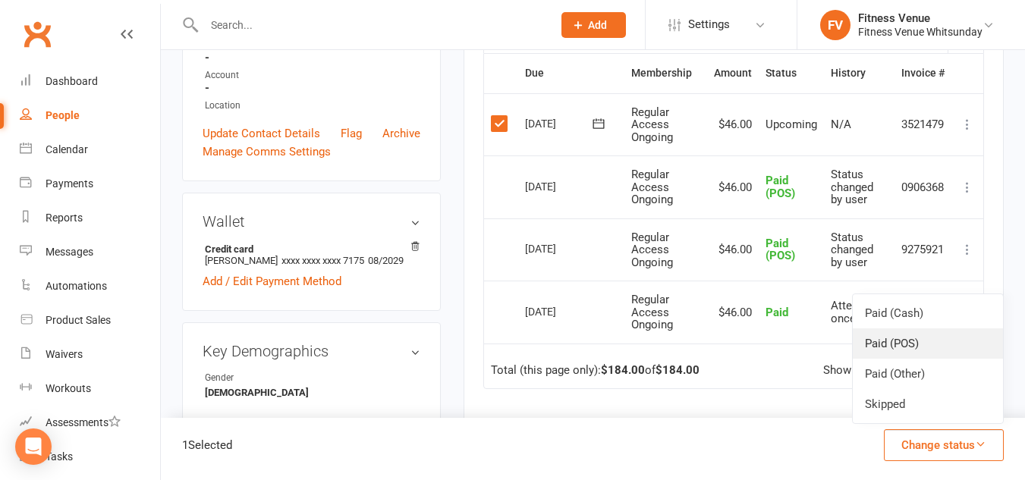
click at [903, 353] on link "Paid (POS)" at bounding box center [927, 343] width 150 height 30
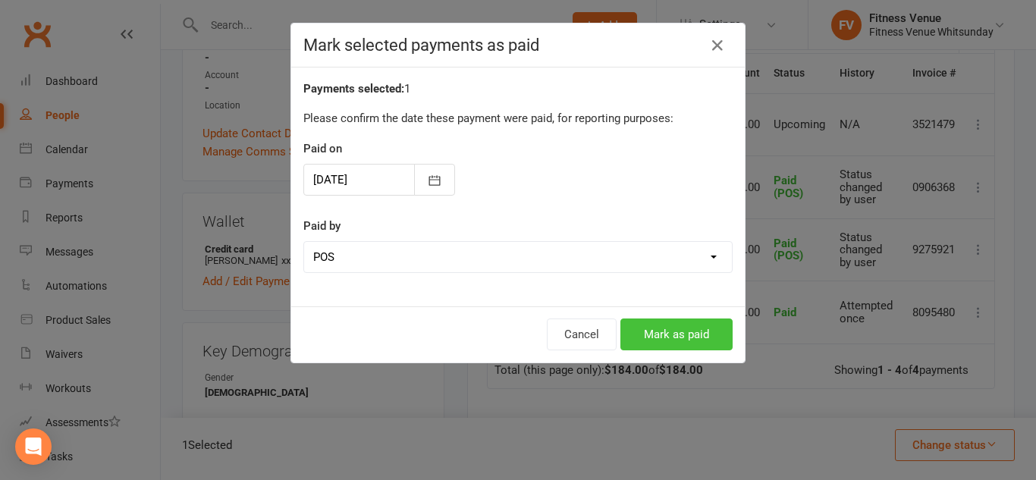
click at [637, 330] on button "Mark as paid" at bounding box center [676, 335] width 112 height 32
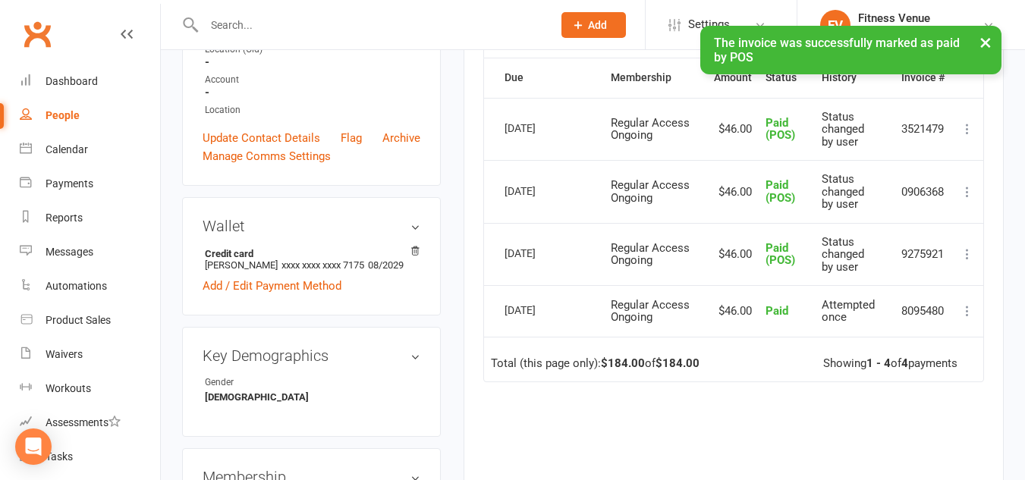
scroll to position [0, 0]
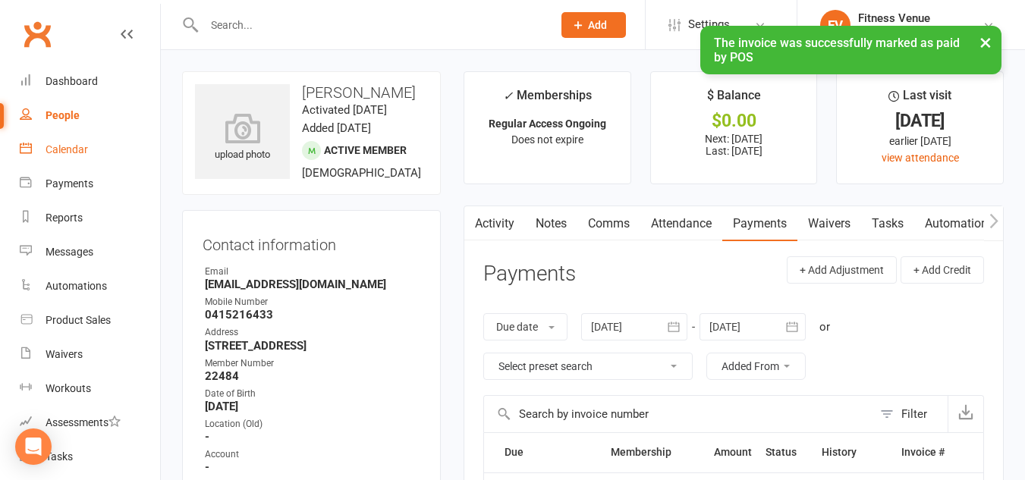
click at [78, 146] on div "Calendar" at bounding box center [67, 149] width 42 height 12
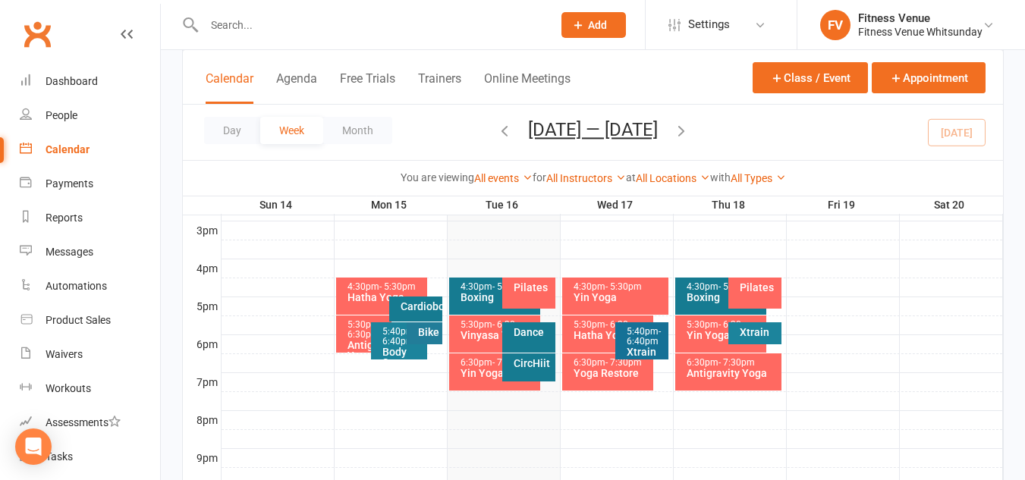
scroll to position [630, 0]
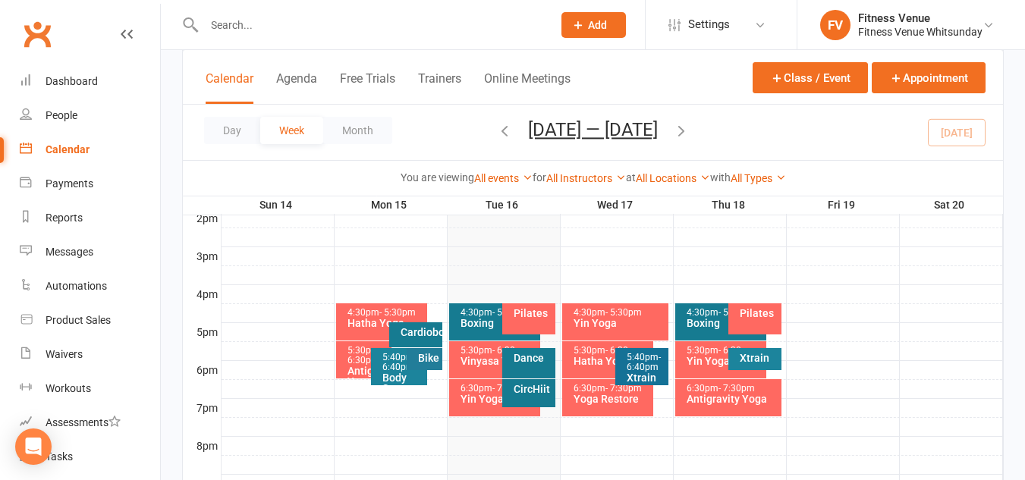
click at [353, 356] on span "- 6:30pm" at bounding box center [364, 355] width 34 height 20
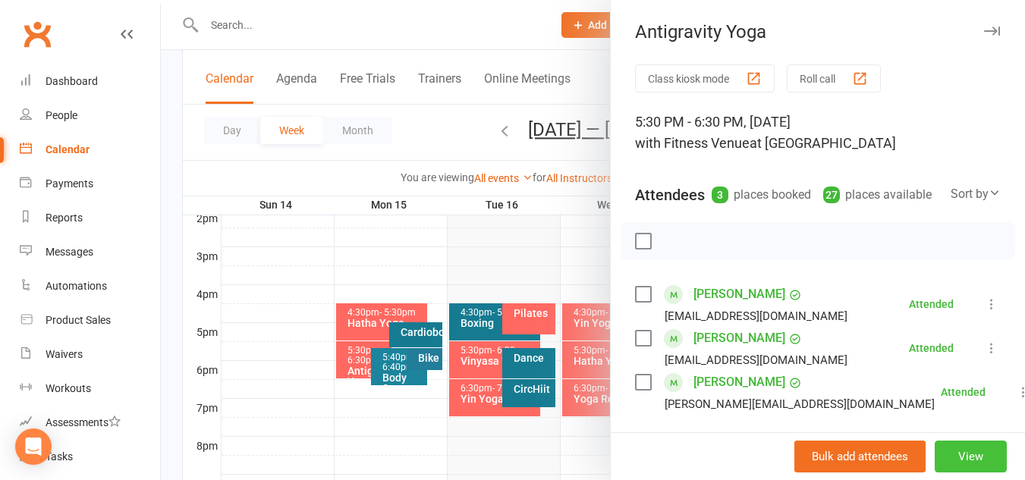
click at [963, 454] on button "View" at bounding box center [970, 457] width 72 height 32
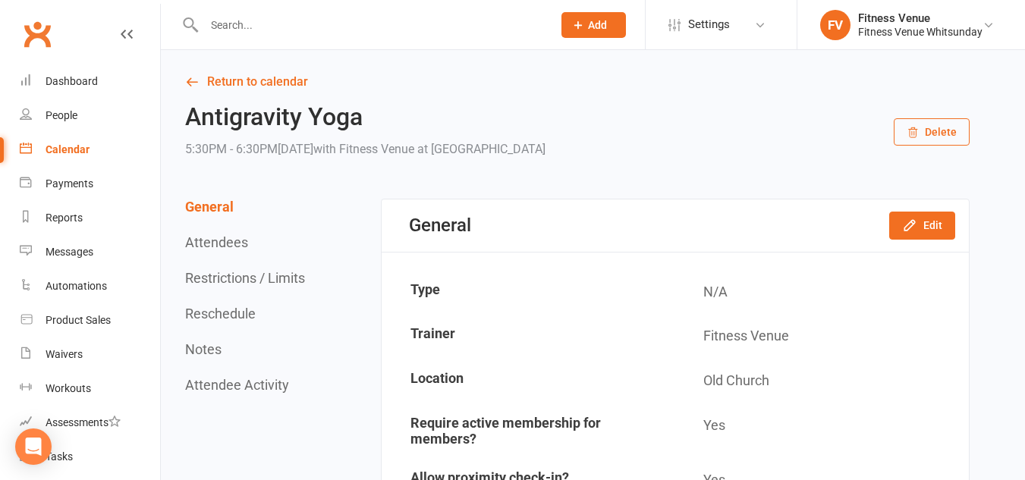
click at [67, 149] on div "Calendar" at bounding box center [68, 149] width 44 height 12
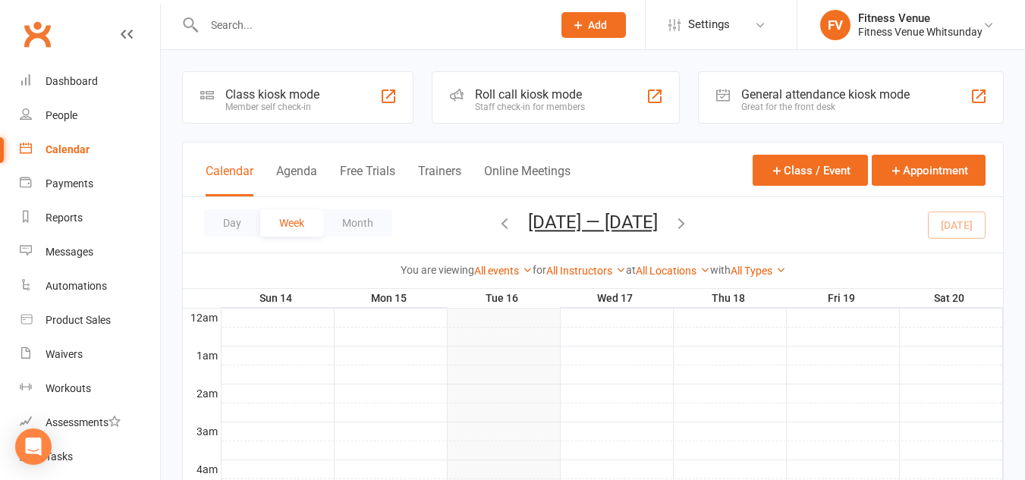
click at [259, 101] on div "Class kiosk mode" at bounding box center [272, 94] width 94 height 14
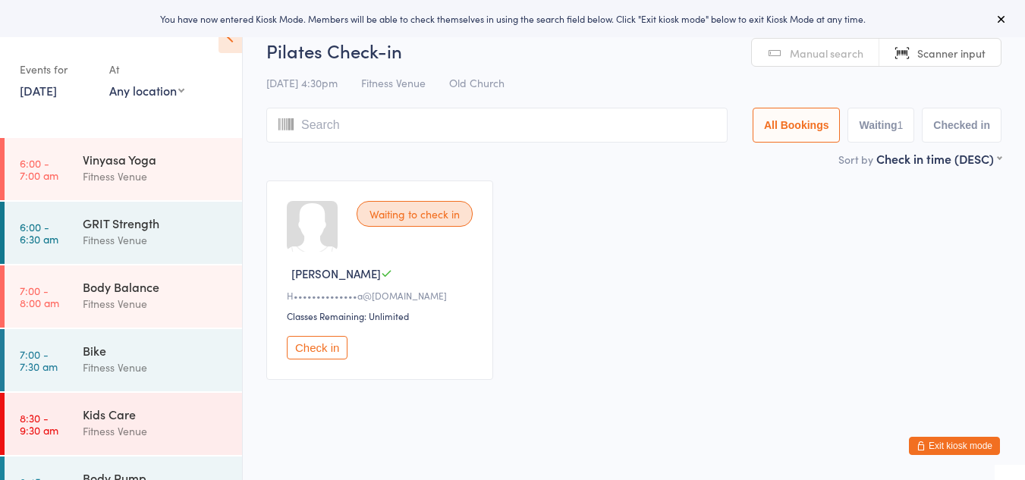
click at [45, 90] on link "[DATE]" at bounding box center [38, 90] width 37 height 17
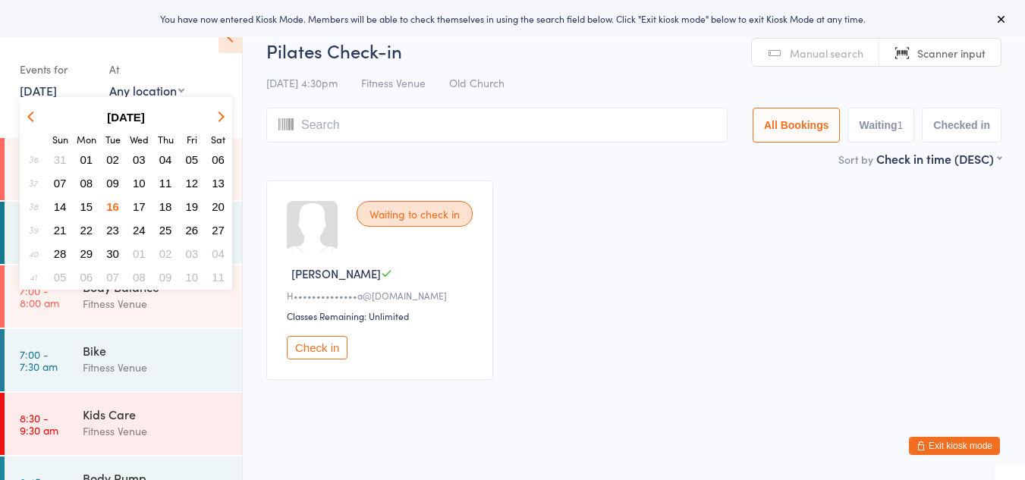
click at [88, 203] on span "15" at bounding box center [86, 206] width 13 height 13
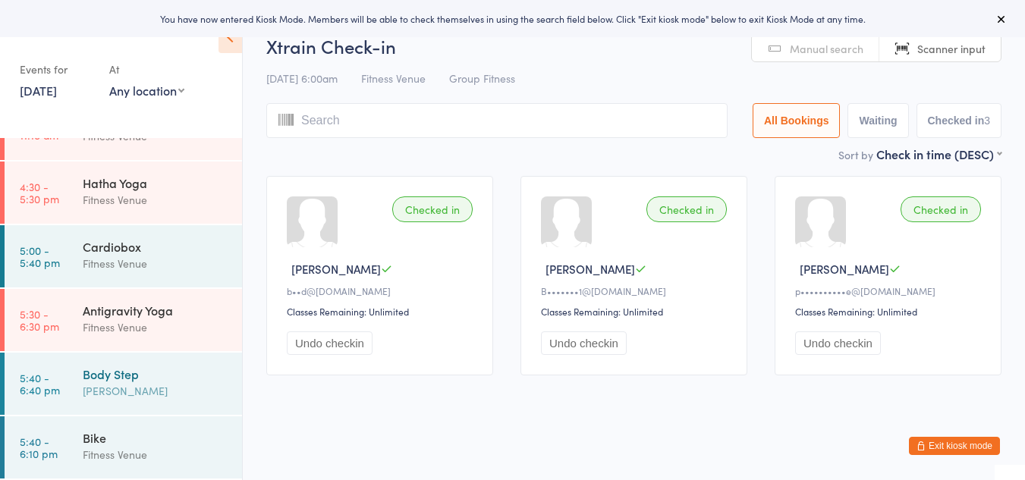
scroll to position [5, 0]
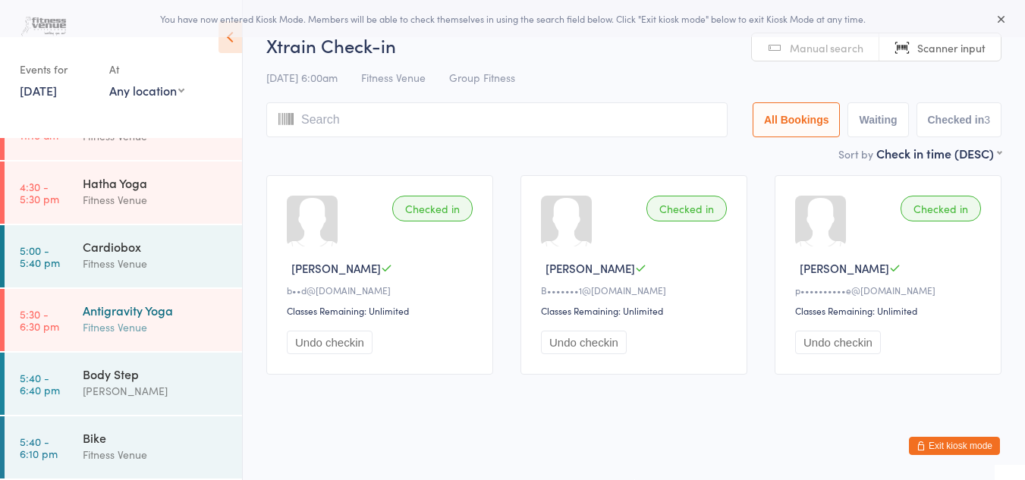
click at [112, 310] on div "Antigravity Yoga" at bounding box center [156, 310] width 146 height 17
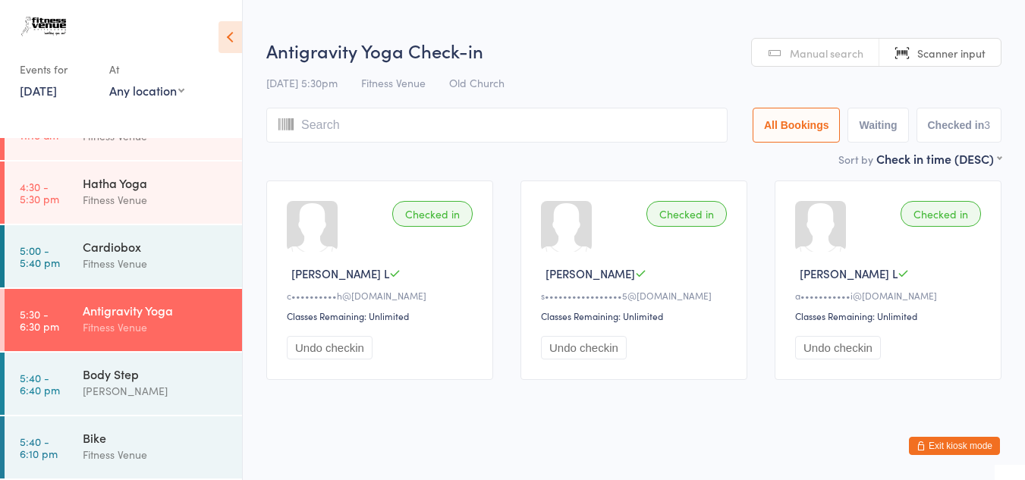
click at [802, 60] on span "Manual search" at bounding box center [826, 53] width 74 height 15
click at [454, 134] on input "search" at bounding box center [496, 125] width 461 height 35
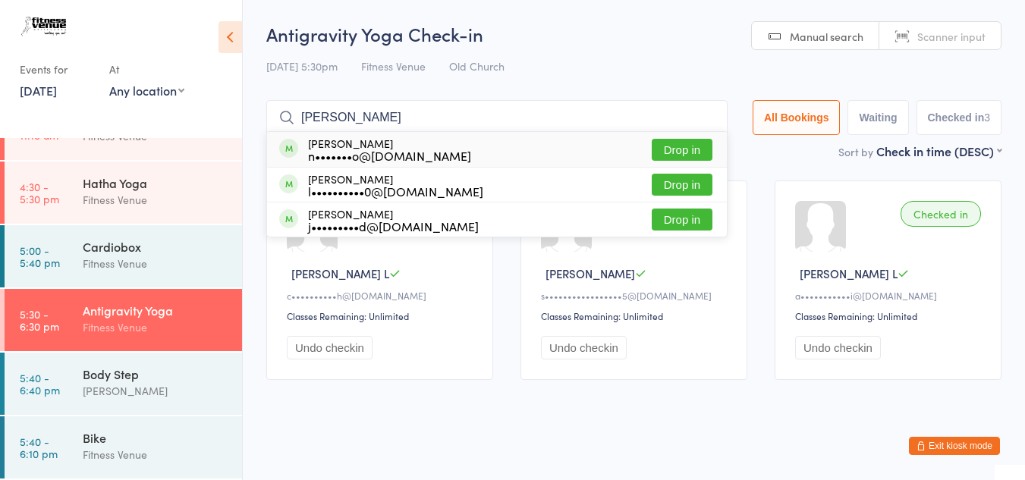
type input "[PERSON_NAME]"
click at [670, 149] on button "Drop in" at bounding box center [681, 150] width 61 height 22
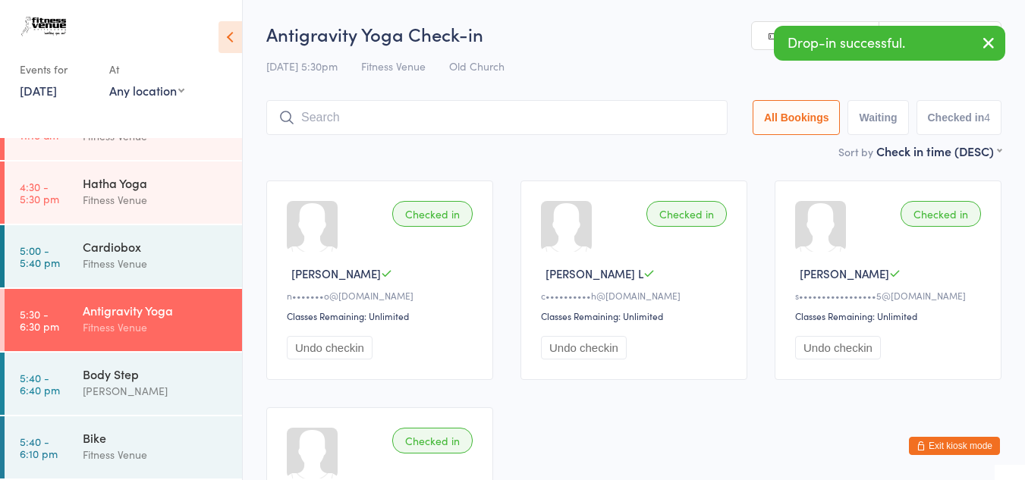
click at [400, 115] on input "search" at bounding box center [496, 117] width 461 height 35
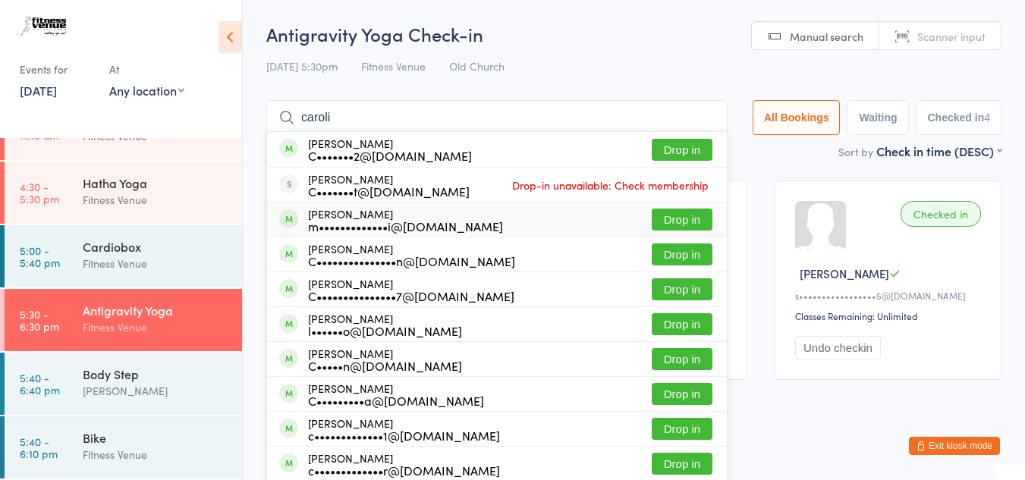
type input "caroli"
click at [664, 219] on button "Drop in" at bounding box center [681, 220] width 61 height 22
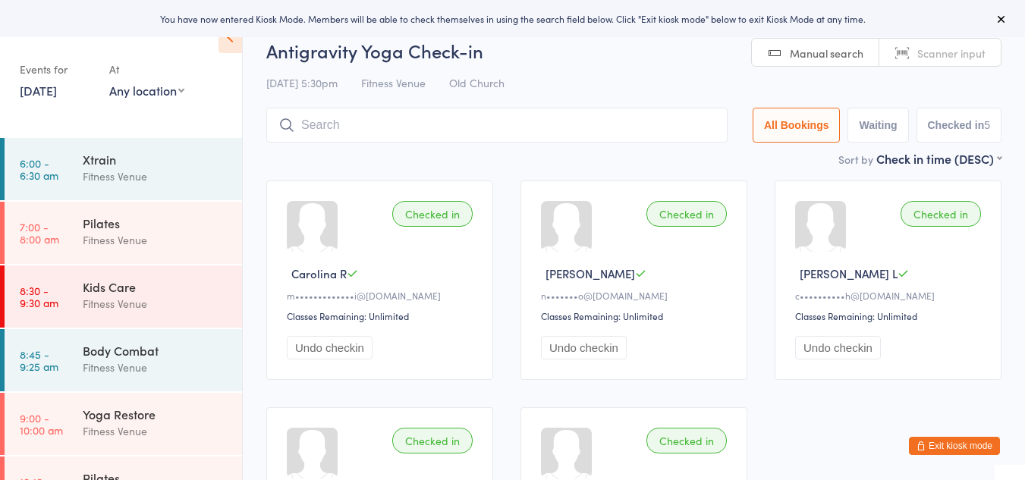
click at [971, 444] on button "Exit kiosk mode" at bounding box center [953, 446] width 91 height 18
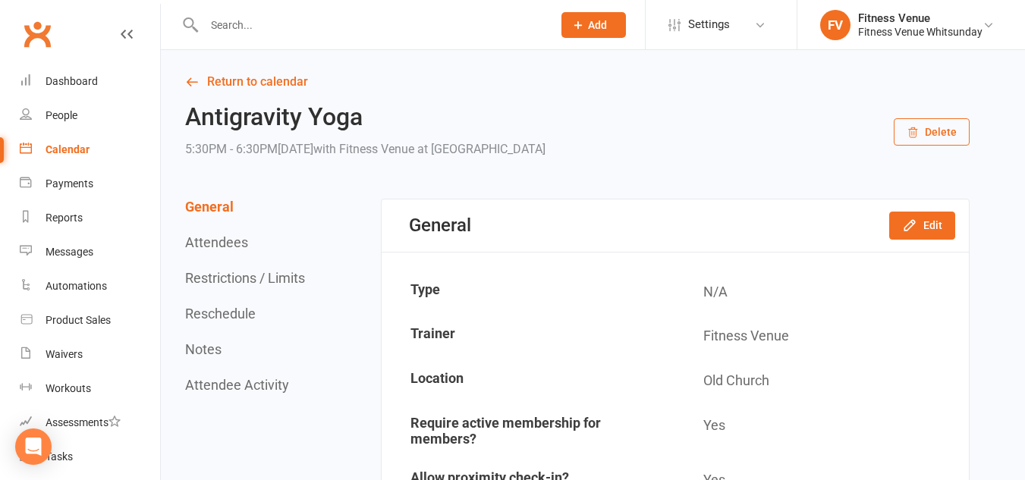
click at [250, 20] on input "text" at bounding box center [370, 24] width 342 height 21
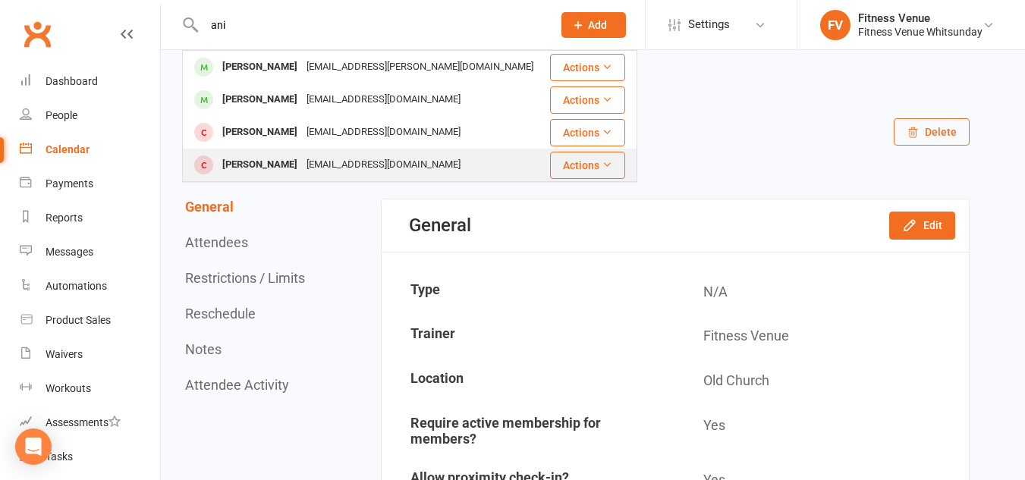
type input "ani"
click at [308, 157] on div "[EMAIL_ADDRESS][DOMAIN_NAME]" at bounding box center [383, 165] width 163 height 22
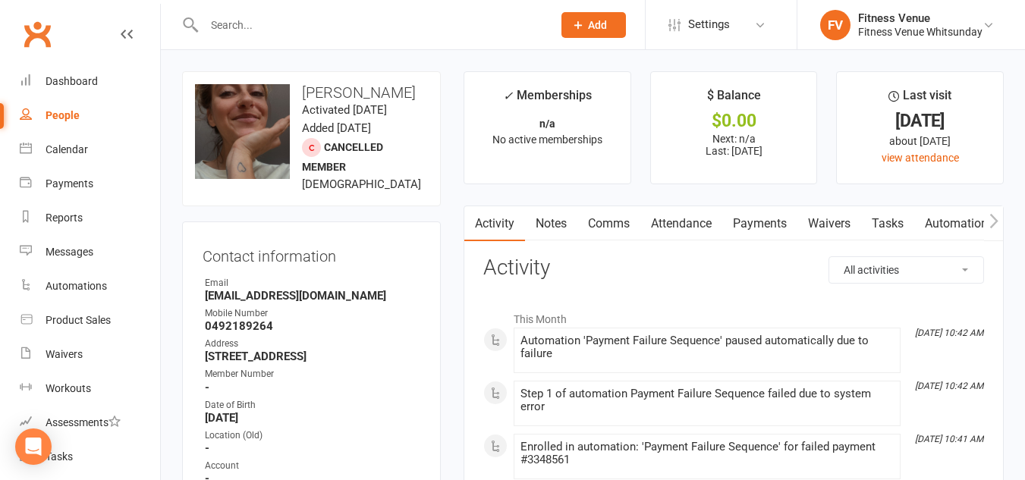
click at [767, 228] on link "Payments" at bounding box center [759, 223] width 75 height 35
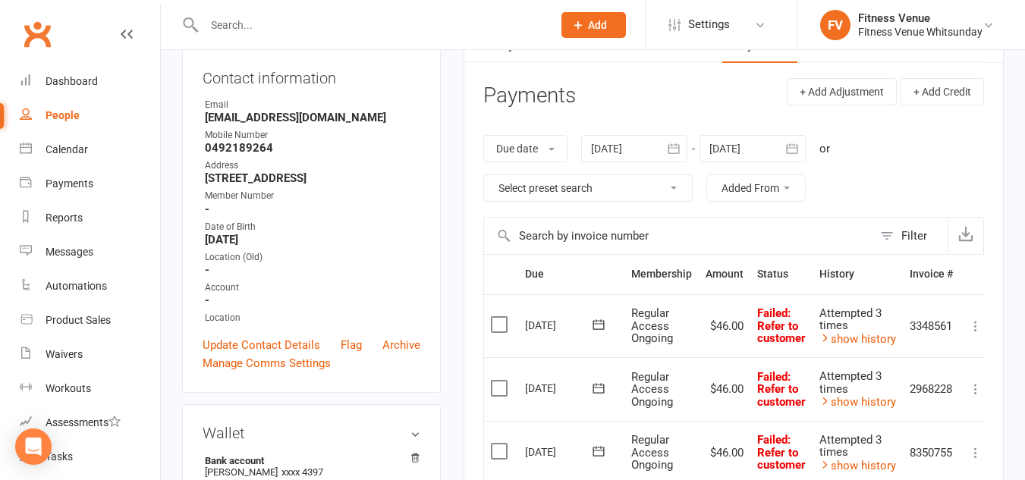
scroll to position [152, 0]
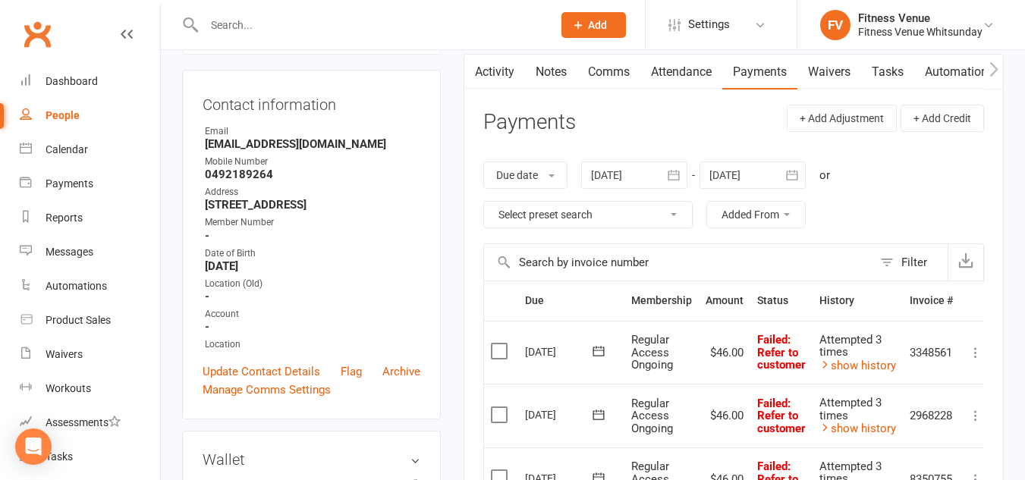
click at [673, 176] on icon "button" at bounding box center [673, 175] width 15 height 15
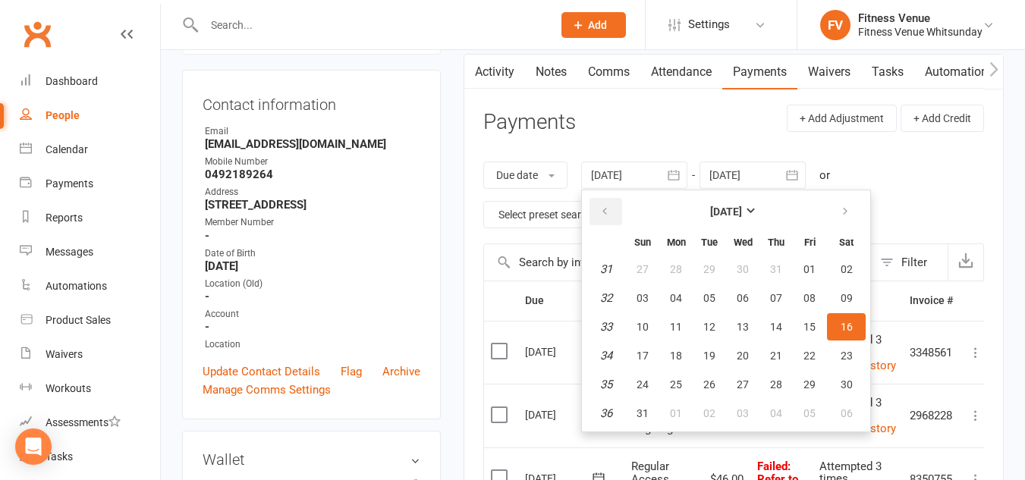
click at [600, 213] on button "button" at bounding box center [605, 211] width 33 height 27
click at [712, 268] on span "01" at bounding box center [709, 269] width 12 height 12
type input "01 Jul 2025"
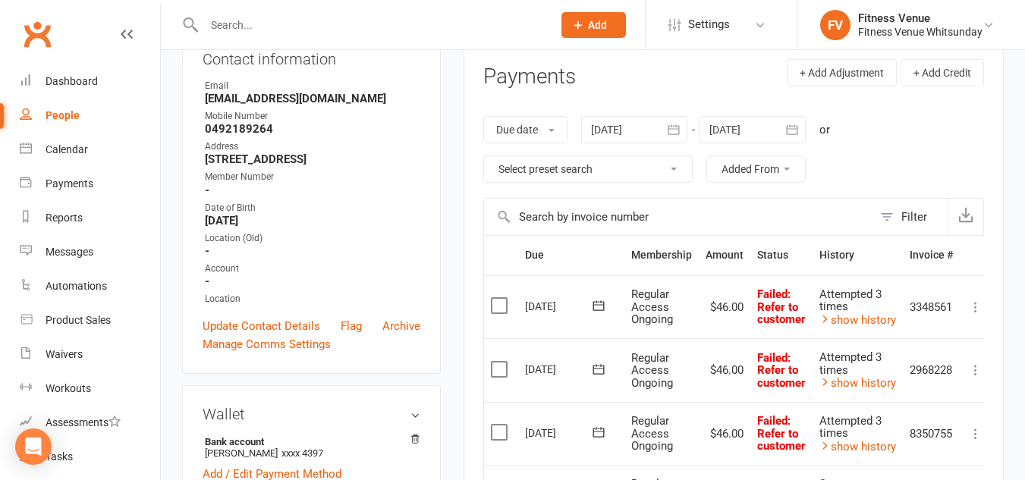
scroll to position [0, 0]
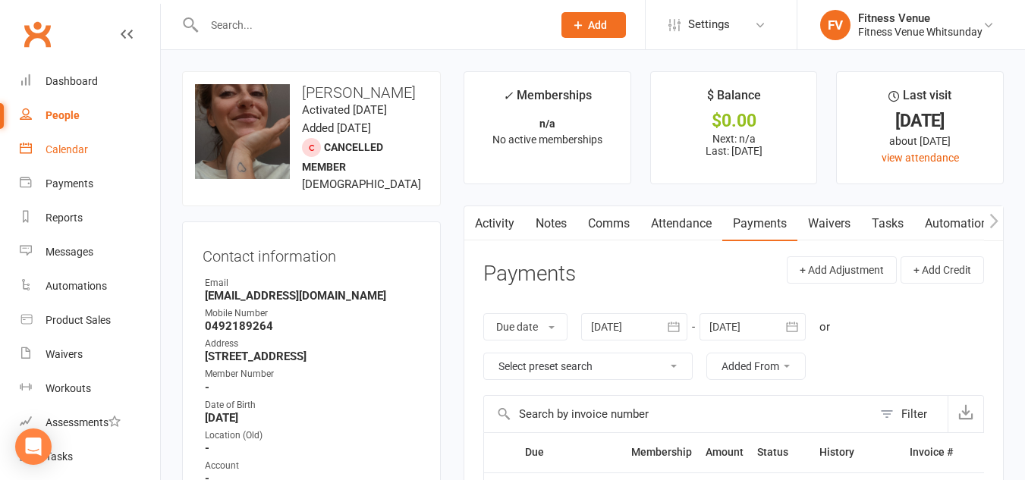
click at [71, 151] on div "Calendar" at bounding box center [67, 149] width 42 height 12
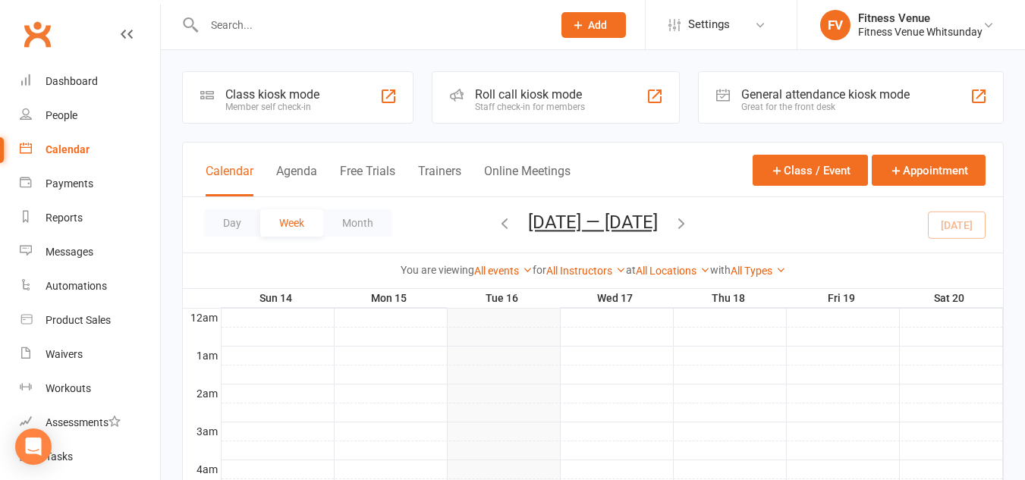
click at [234, 25] on input "text" at bounding box center [370, 24] width 342 height 21
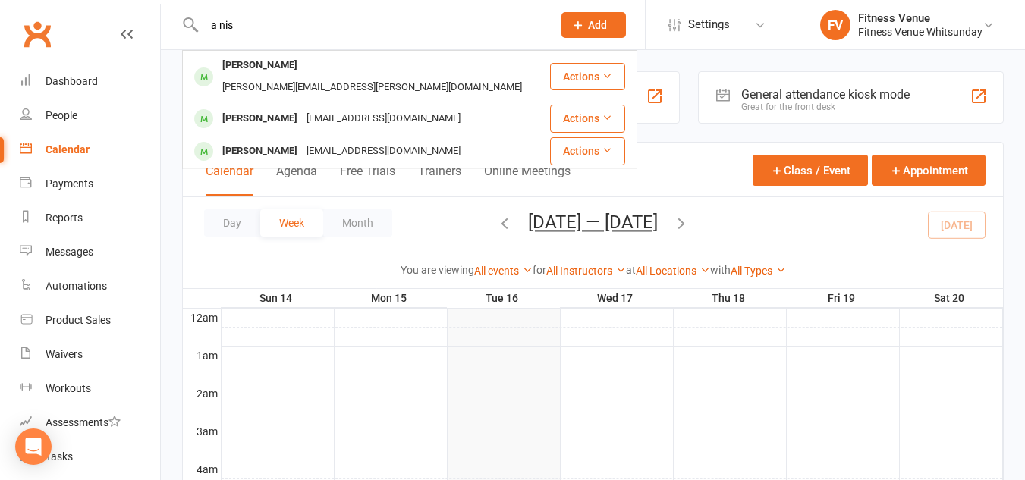
click at [223, 24] on input "a nis" at bounding box center [370, 24] width 342 height 21
click at [221, 20] on input "a nis" at bounding box center [370, 24] width 342 height 21
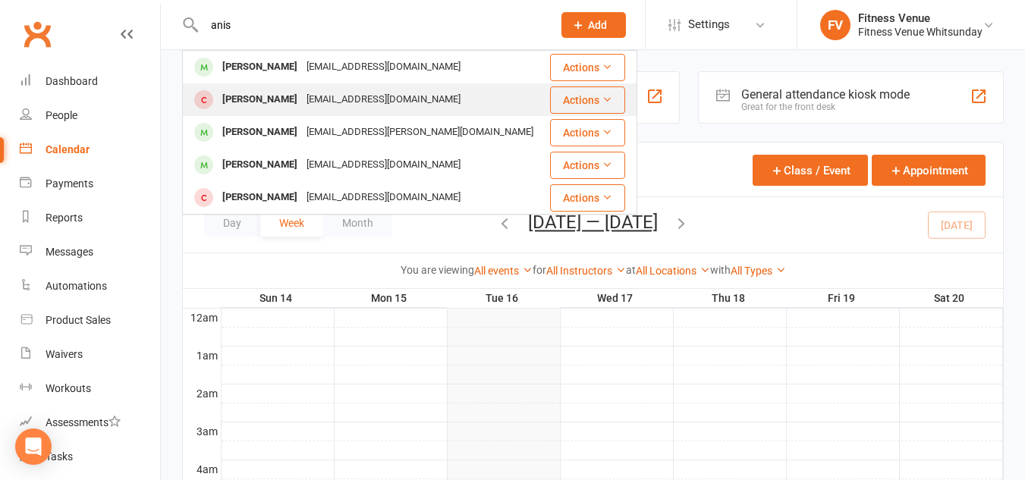
type input "anis"
click at [281, 104] on div "Anisia Faverio" at bounding box center [260, 100] width 84 height 22
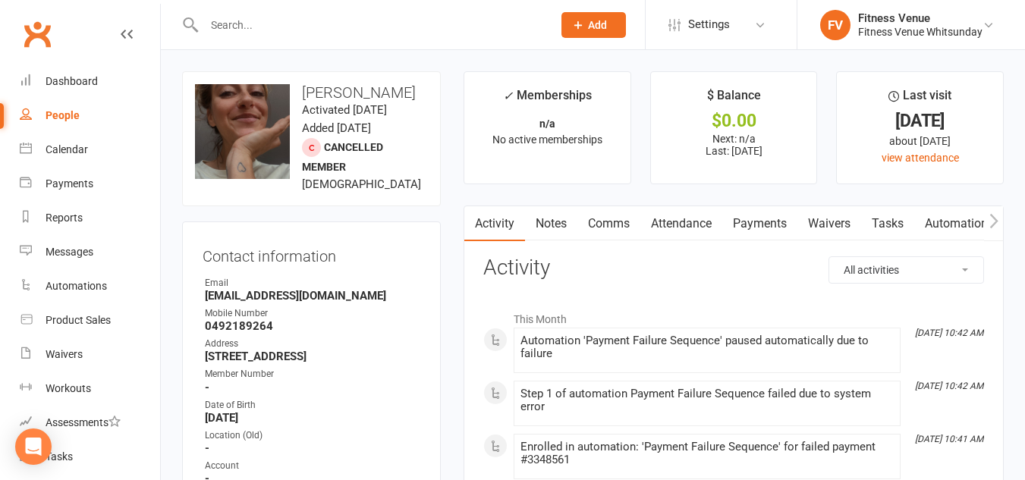
click at [758, 224] on link "Payments" at bounding box center [759, 223] width 75 height 35
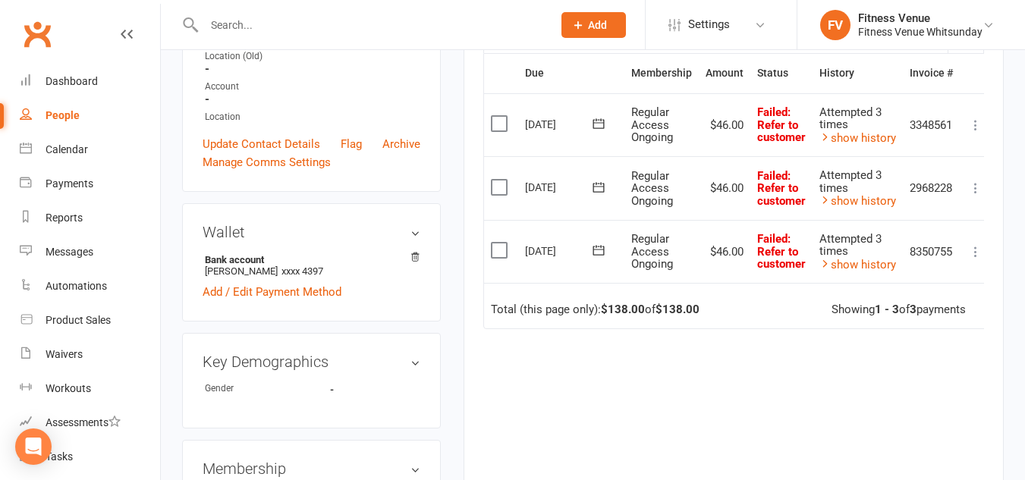
scroll to position [152, 0]
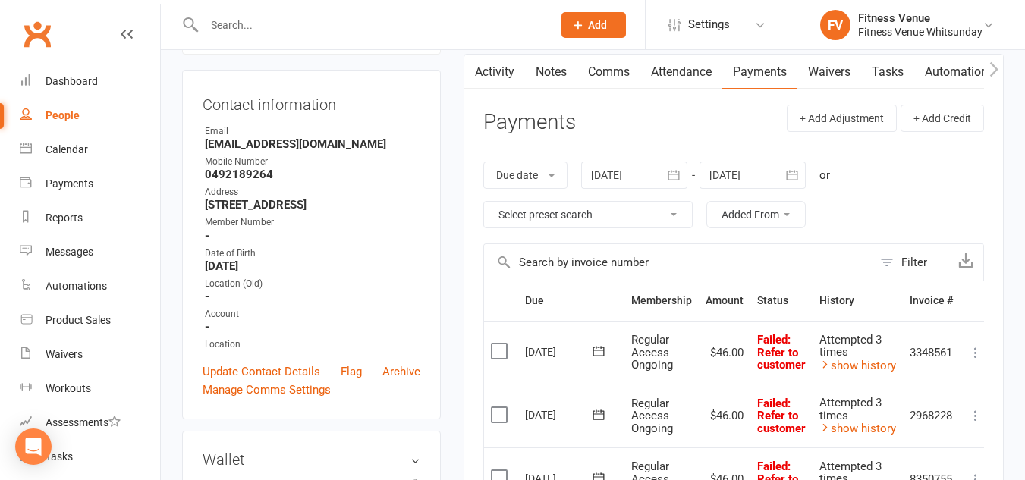
click at [673, 180] on icon "button" at bounding box center [673, 175] width 15 height 15
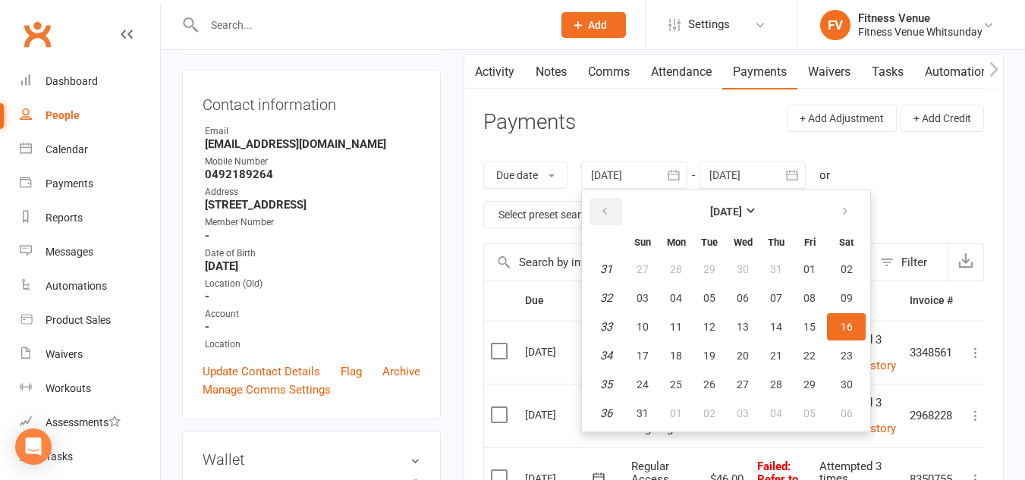
click at [615, 215] on button "button" at bounding box center [605, 211] width 33 height 27
drag, startPoint x: 636, startPoint y: 294, endPoint x: 696, endPoint y: 293, distance: 59.9
click at [637, 294] on button "08" at bounding box center [642, 297] width 32 height 27
type input "08 Jun 2025"
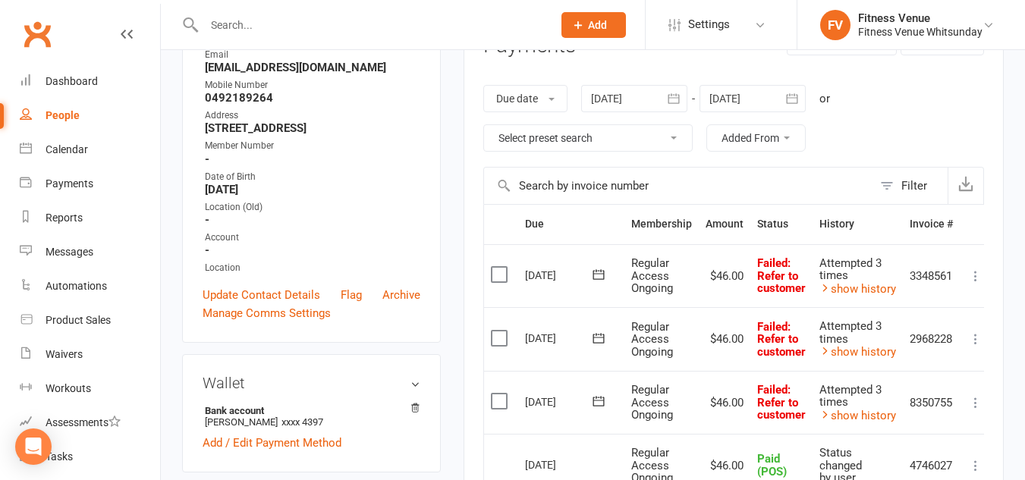
scroll to position [379, 0]
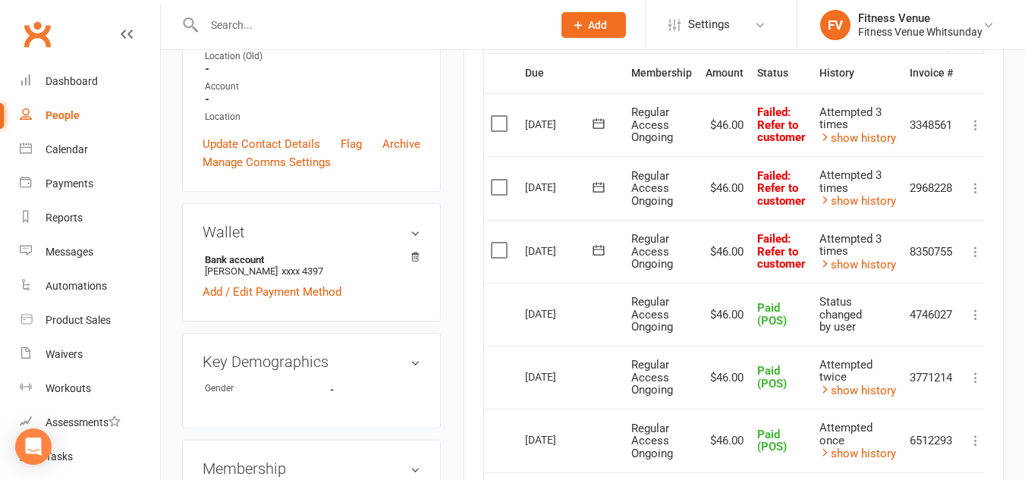
drag, startPoint x: 516, startPoint y: 315, endPoint x: 610, endPoint y: 309, distance: 94.2
click at [610, 309] on tr "Select this 24 Jul 2025 Anisia Faverio Regular Access Ongoing $46.00 Paid (POS)…" at bounding box center [737, 314] width 507 height 63
click at [610, 309] on div "24 Jul 2025" at bounding box center [571, 313] width 93 height 22
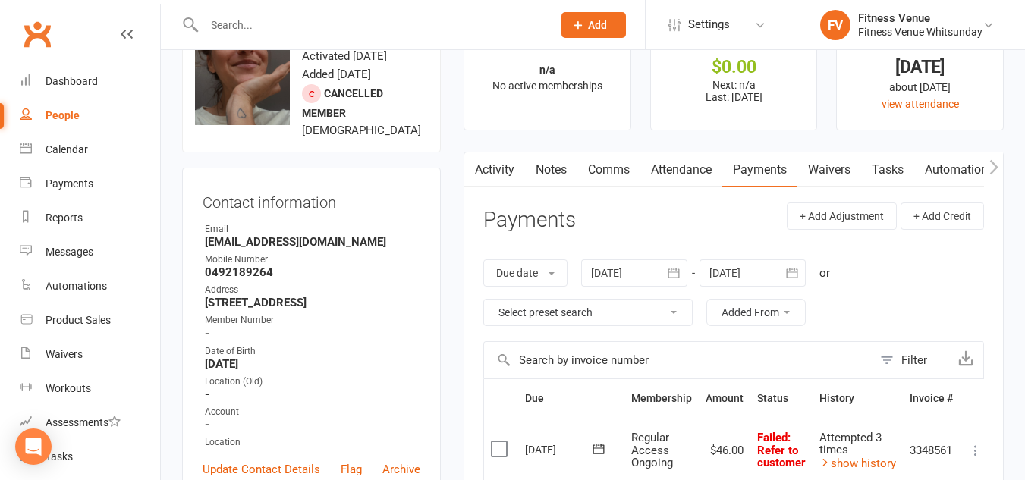
scroll to position [0, 0]
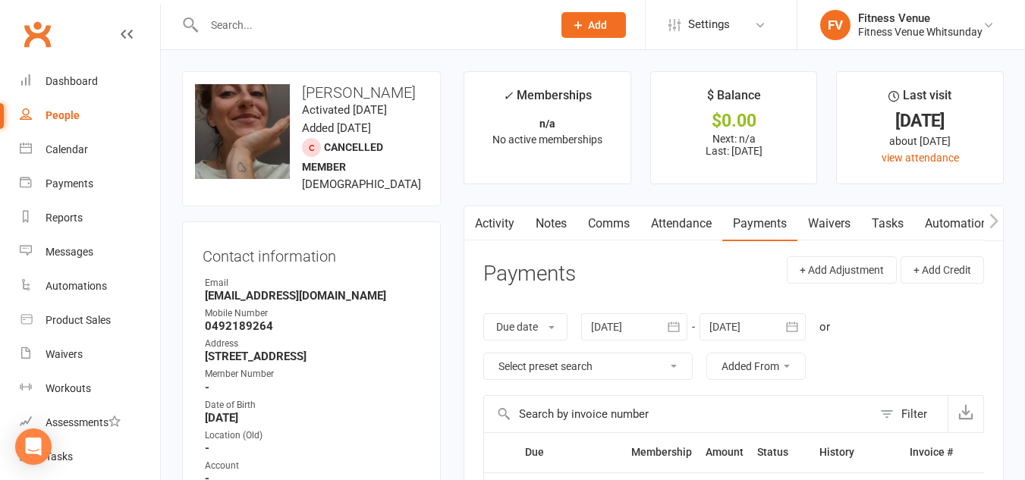
click at [510, 236] on link "Activity" at bounding box center [494, 223] width 61 height 35
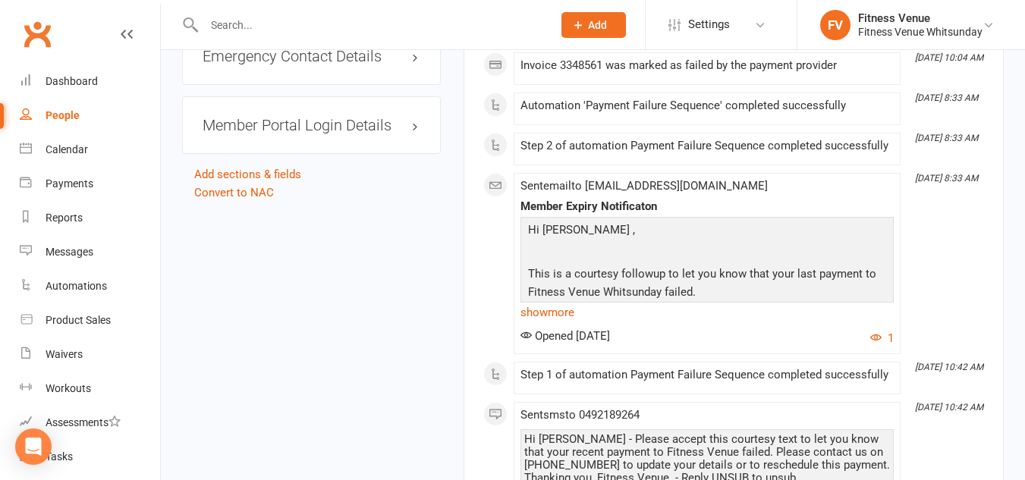
scroll to position [1213, 0]
